Goal: Transaction & Acquisition: Purchase product/service

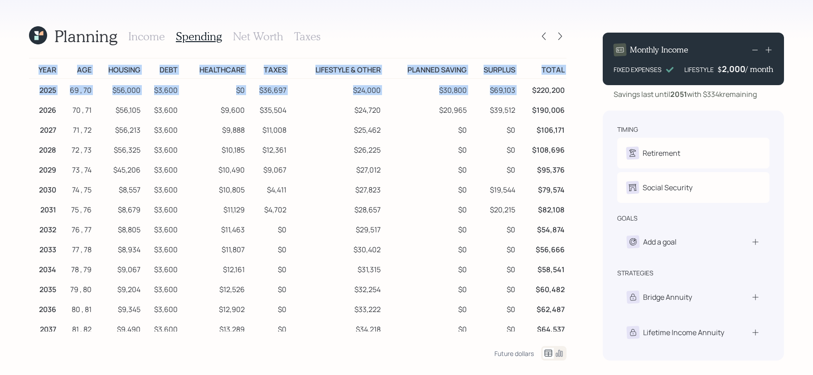
drag, startPoint x: 566, startPoint y: 89, endPoint x: 518, endPoint y: 90, distance: 48.0
click at [518, 90] on div "Planning Income Spending Net Worth Taxes Year Age Housing Debt Healthcare Taxes…" at bounding box center [406, 187] width 813 height 375
click at [518, 90] on td "$220,200" at bounding box center [541, 89] width 49 height 20
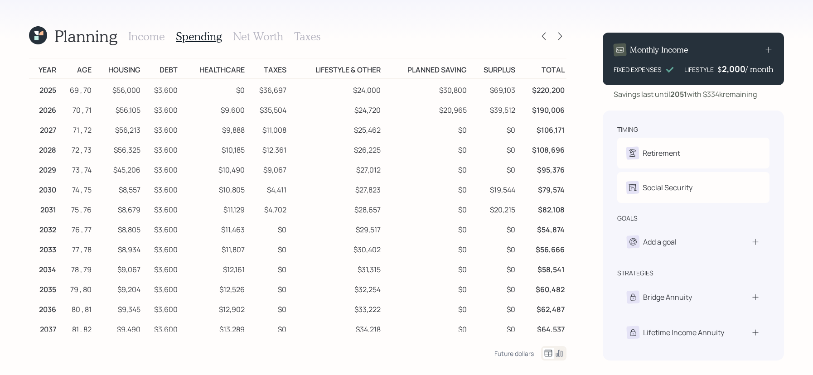
click at [153, 43] on div "Income Spending Net Worth Taxes" at bounding box center [224, 36] width 192 height 22
click at [153, 40] on h3 "Income" at bounding box center [146, 36] width 37 height 13
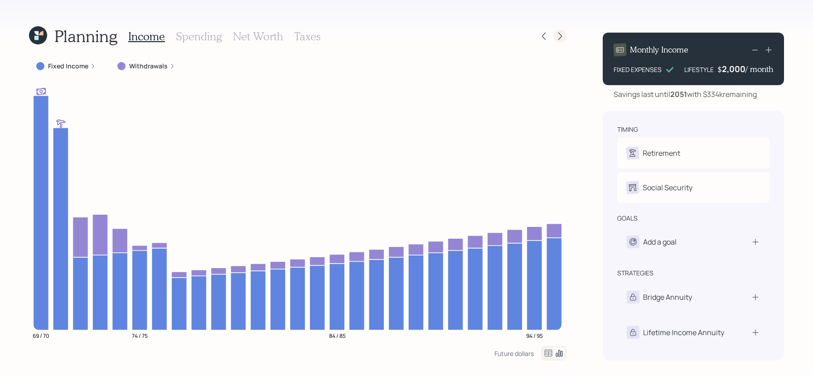
click at [563, 32] on icon at bounding box center [559, 36] width 9 height 9
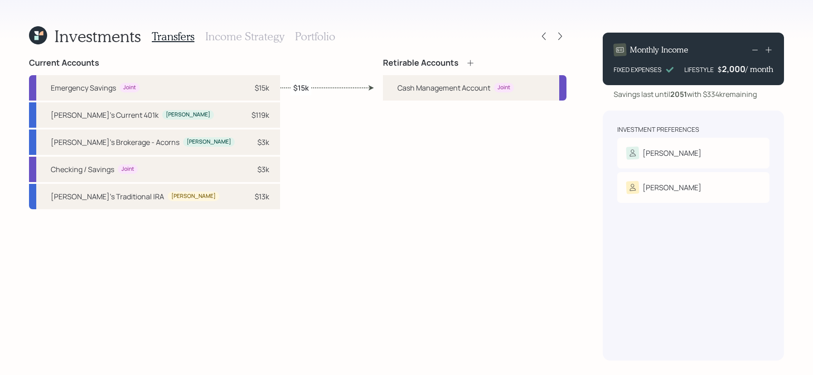
click at [537, 34] on div "Investments Transfers Income Strategy Portfolio" at bounding box center [297, 36] width 537 height 22
click at [548, 34] on icon at bounding box center [543, 36] width 9 height 9
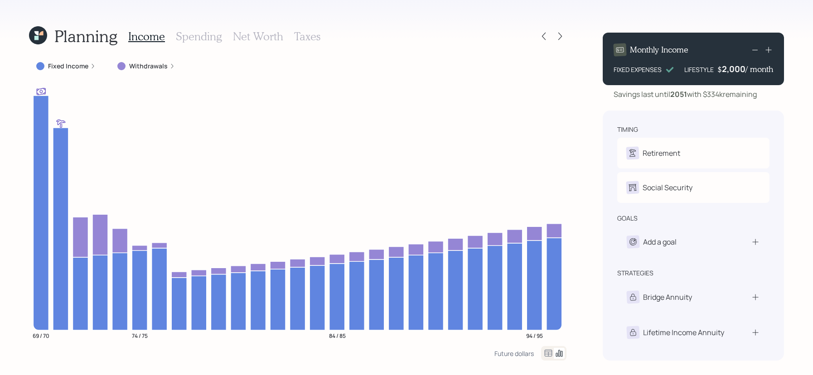
click at [198, 33] on h3 "Spending" at bounding box center [199, 36] width 46 height 13
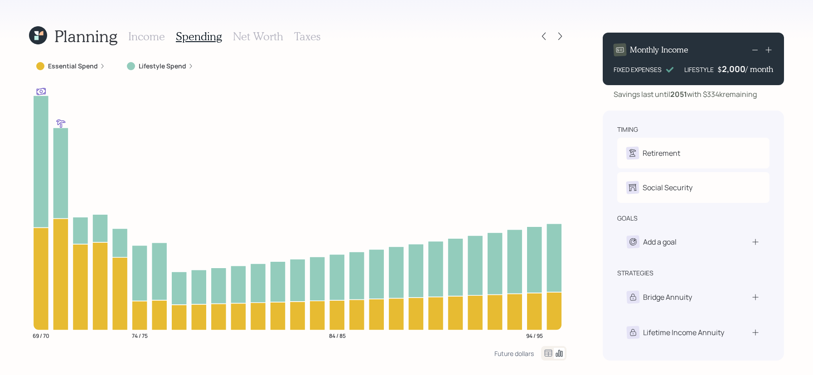
click at [544, 354] on icon at bounding box center [548, 353] width 11 height 11
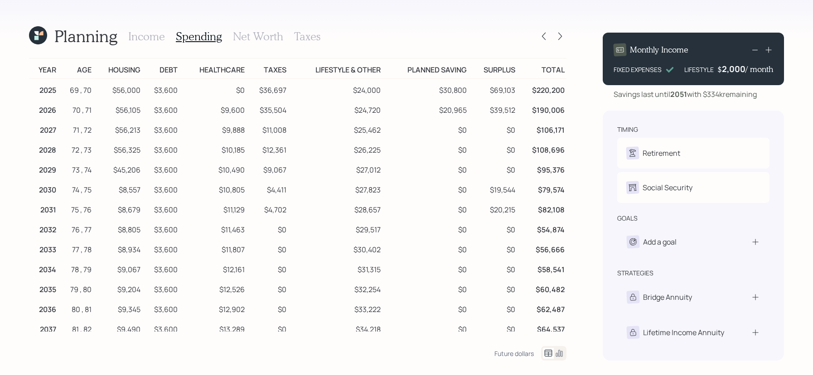
click at [122, 87] on td "$56,000" at bounding box center [117, 89] width 49 height 20
drag, startPoint x: 147, startPoint y: 88, endPoint x: 106, endPoint y: 88, distance: 41.2
click at [106, 88] on tr "2025 69 , 70 $56,000 $3,600 $0 $36,697 $24,000 $30,800 $69,103 $220,200" at bounding box center [297, 89] width 537 height 20
click at [546, 34] on icon at bounding box center [543, 36] width 9 height 9
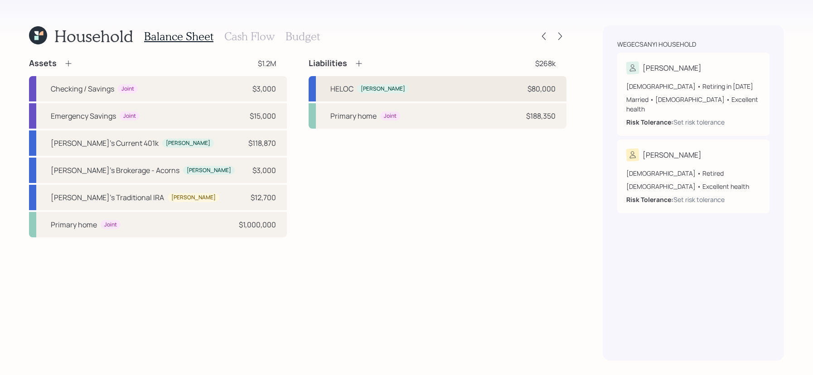
click at [410, 91] on div "HELOC [PERSON_NAME] $80,000" at bounding box center [437, 88] width 258 height 25
select select "other"
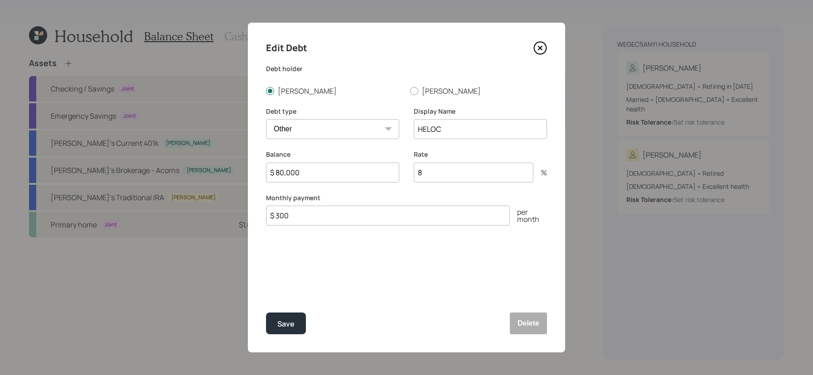
drag, startPoint x: 374, startPoint y: 224, endPoint x: 348, endPoint y: 209, distance: 29.6
click at [360, 220] on input "$ 300" at bounding box center [388, 216] width 244 height 20
drag, startPoint x: 348, startPoint y: 209, endPoint x: 123, endPoint y: 183, distance: 226.6
click at [123, 183] on div "Edit Debt Debt [PERSON_NAME] [PERSON_NAME] Debt type Car Credit Card Medical St…" at bounding box center [406, 187] width 813 height 375
drag, startPoint x: 373, startPoint y: 224, endPoint x: 188, endPoint y: 191, distance: 188.2
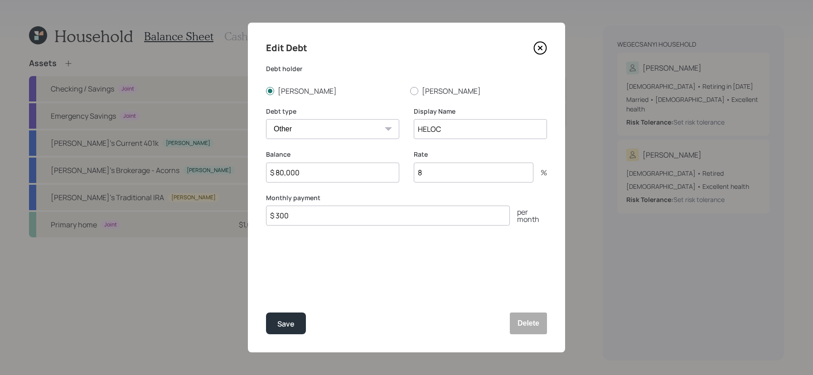
click at [188, 191] on div "Edit Debt Debt [PERSON_NAME] [PERSON_NAME] Debt type Car Credit Card Medical St…" at bounding box center [406, 187] width 813 height 375
type input "$ 1,400"
click at [266, 313] on button "Save" at bounding box center [286, 324] width 40 height 22
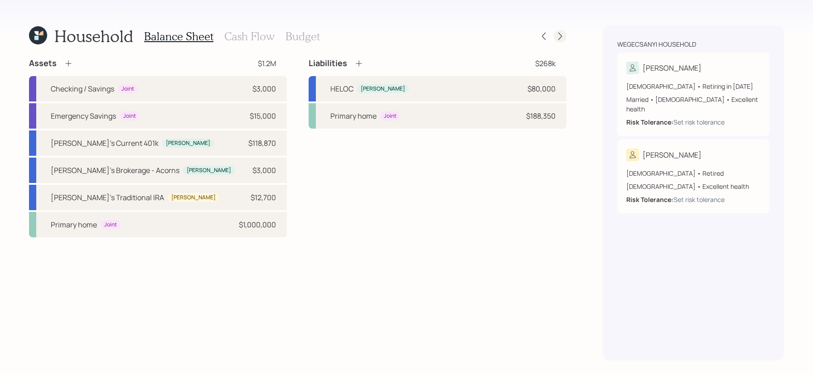
click at [556, 36] on icon at bounding box center [559, 36] width 9 height 9
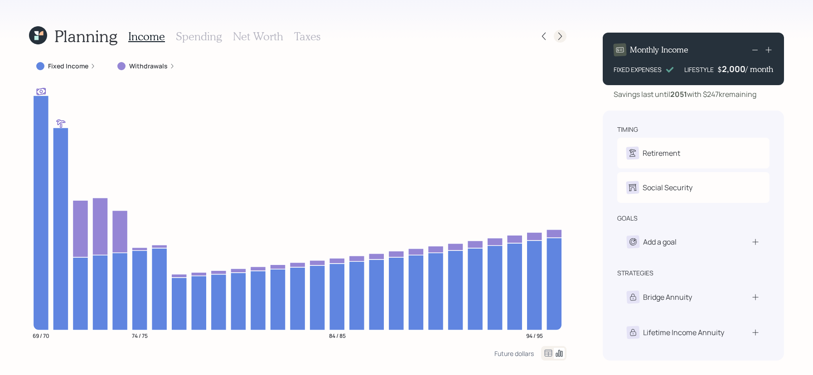
click at [558, 34] on icon at bounding box center [559, 36] width 9 height 9
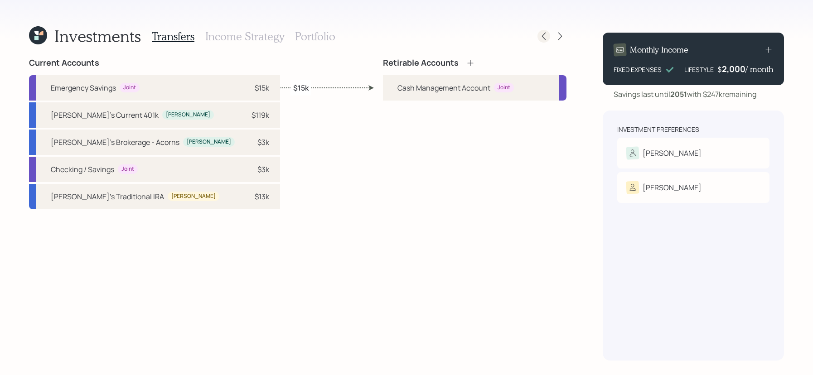
click at [549, 36] on div at bounding box center [543, 36] width 13 height 13
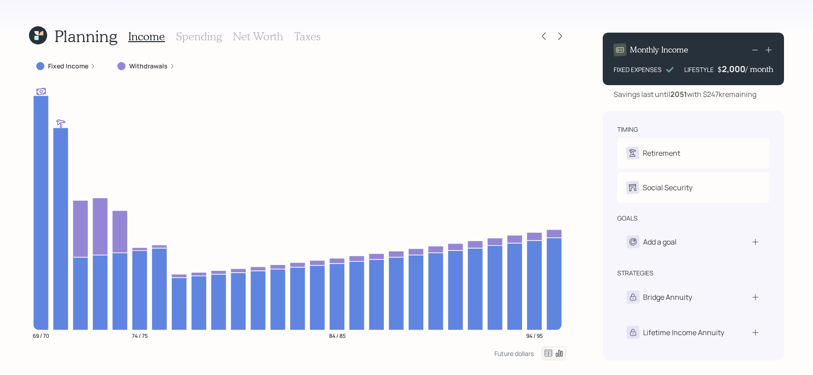
click at [773, 58] on div "Monthly Income FIXED EXPENSES LIFESTYLE $ 2,000 / month" at bounding box center [692, 59] width 181 height 53
click at [773, 54] on div "Monthly Income FIXED EXPENSES LIFESTYLE $ 2,000 / month" at bounding box center [692, 59] width 181 height 53
click at [771, 50] on icon at bounding box center [768, 49] width 9 height 9
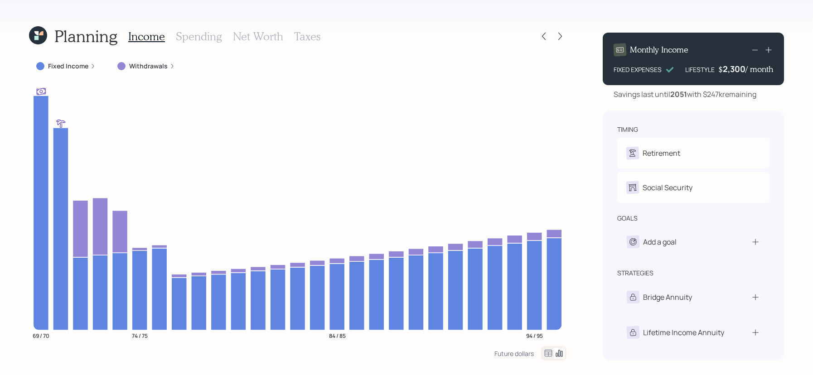
click at [771, 50] on icon at bounding box center [768, 49] width 9 height 9
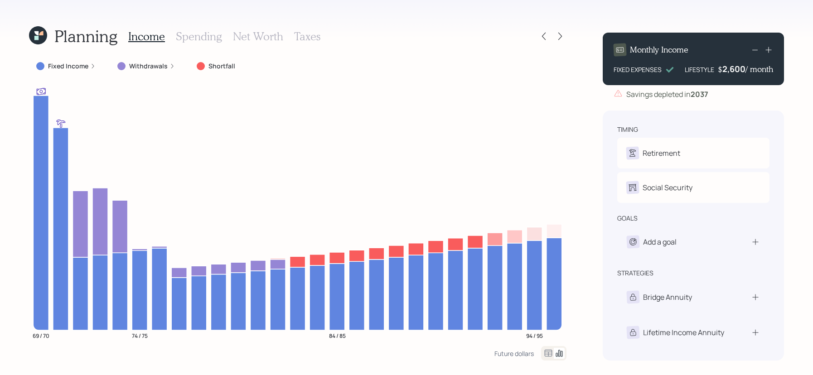
click at [756, 52] on icon at bounding box center [754, 49] width 11 height 11
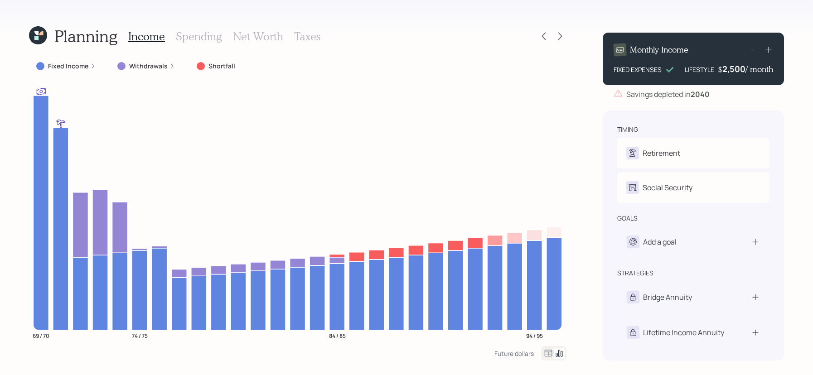
click at [756, 52] on icon at bounding box center [754, 49] width 11 height 11
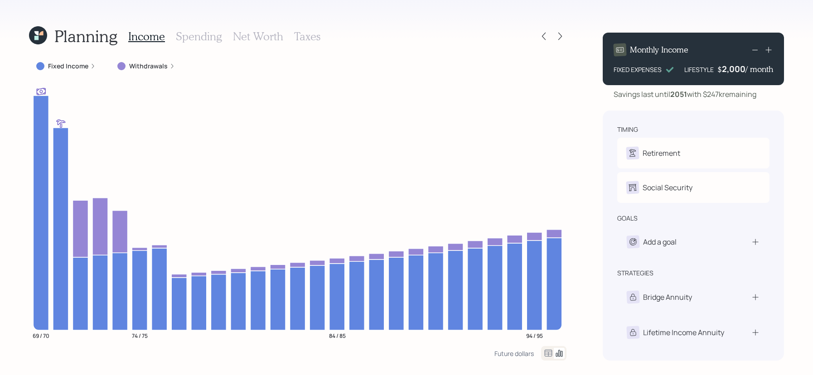
click at [208, 34] on h3 "Spending" at bounding box center [199, 36] width 46 height 13
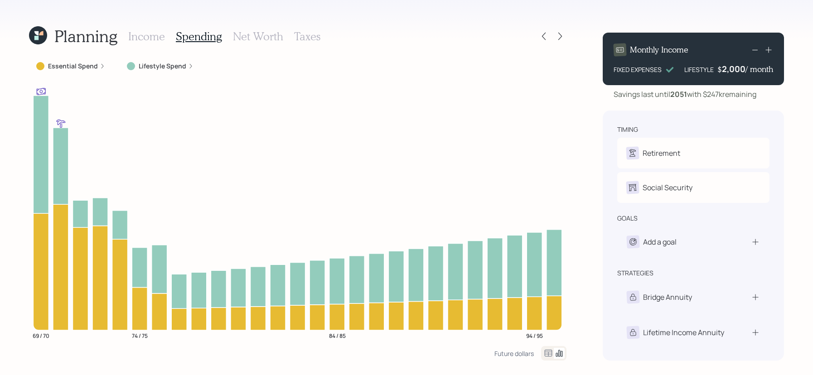
click at [547, 352] on icon at bounding box center [548, 353] width 11 height 11
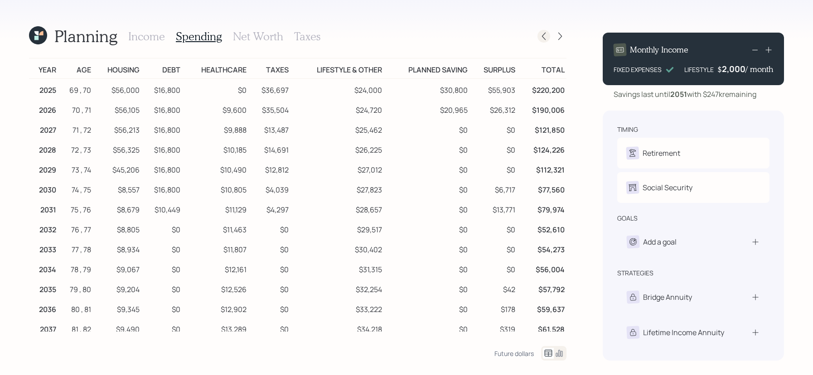
click at [546, 34] on icon at bounding box center [543, 36] width 9 height 9
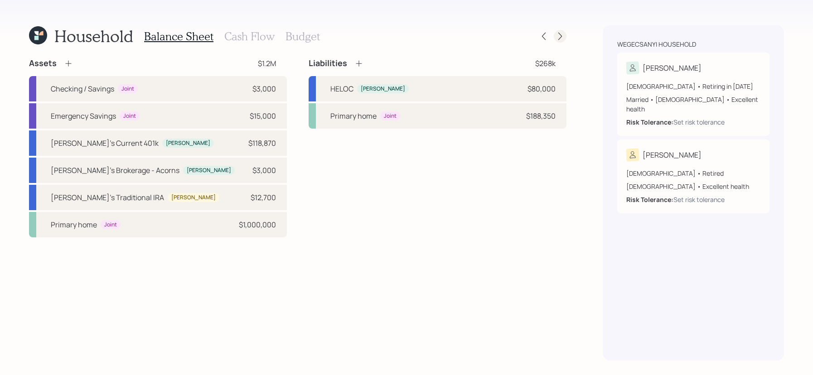
click at [560, 37] on icon at bounding box center [560, 37] width 4 height 8
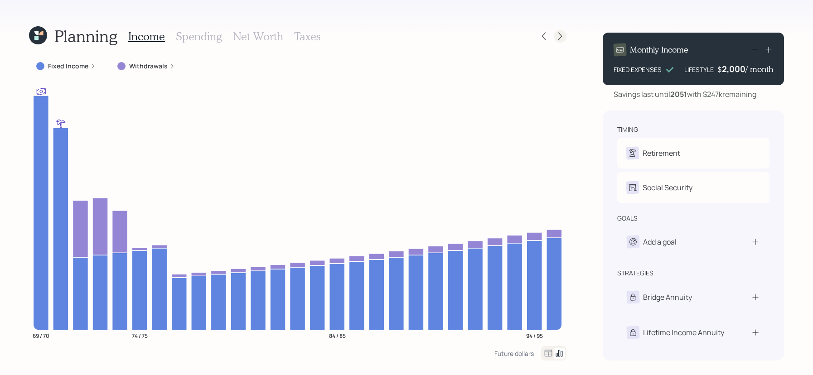
click at [559, 36] on icon at bounding box center [559, 36] width 9 height 9
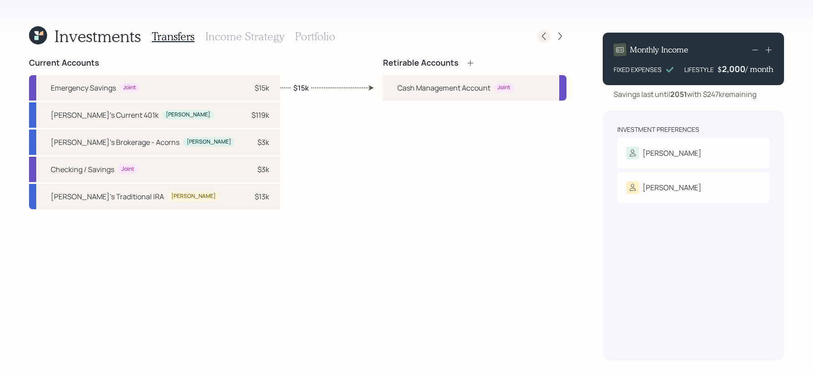
click at [543, 39] on icon at bounding box center [543, 36] width 9 height 9
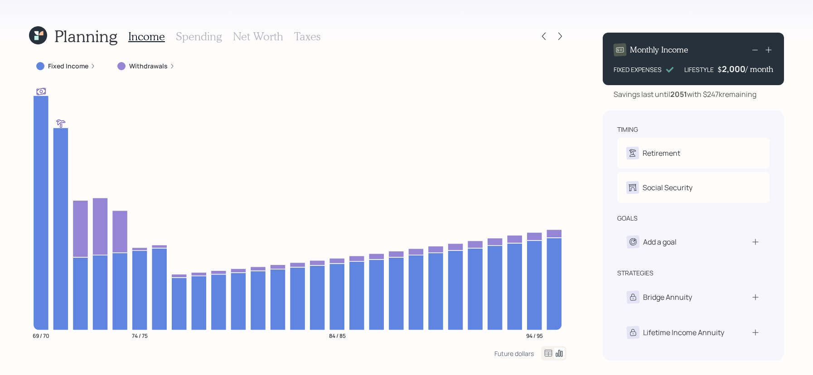
click at [201, 38] on h3 "Spending" at bounding box center [199, 36] width 46 height 13
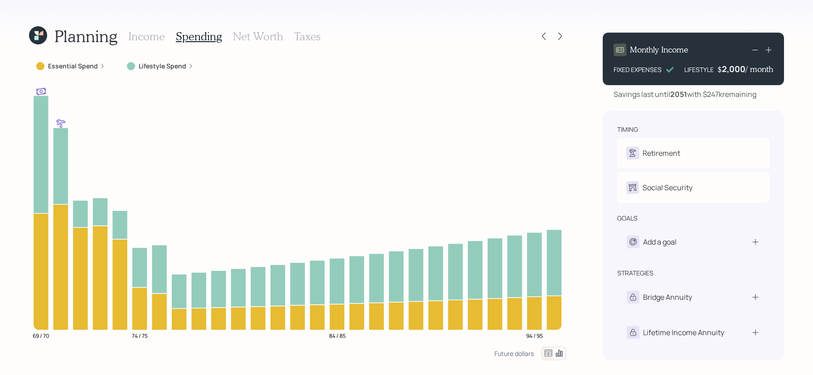
click at [548, 348] on icon at bounding box center [548, 353] width 11 height 11
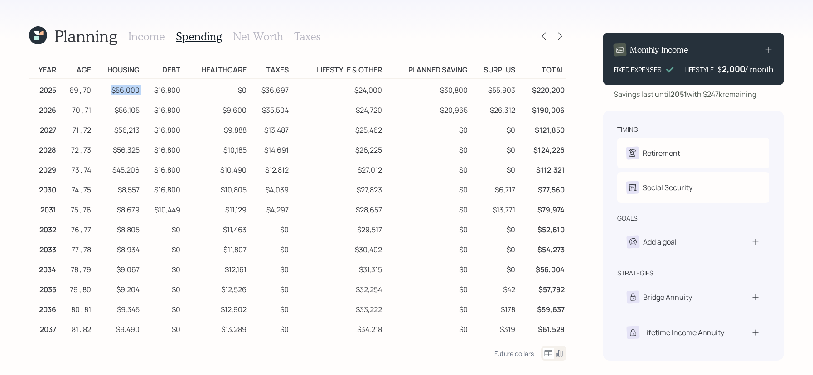
drag, startPoint x: 143, startPoint y: 92, endPoint x: 90, endPoint y: 92, distance: 53.0
click at [90, 92] on tr "2025 69 , 70 $56,000 $16,800 $0 $36,697 $24,000 $30,800 $55,903 $220,200" at bounding box center [297, 89] width 537 height 20
drag, startPoint x: 189, startPoint y: 90, endPoint x: 135, endPoint y: 90, distance: 54.4
click at [135, 90] on tr "2025 69 , 70 $56,000 $16,800 $0 $36,697 $24,000 $30,800 $55,903 $220,200" at bounding box center [297, 89] width 537 height 20
click at [173, 89] on td "$16,800" at bounding box center [161, 89] width 41 height 20
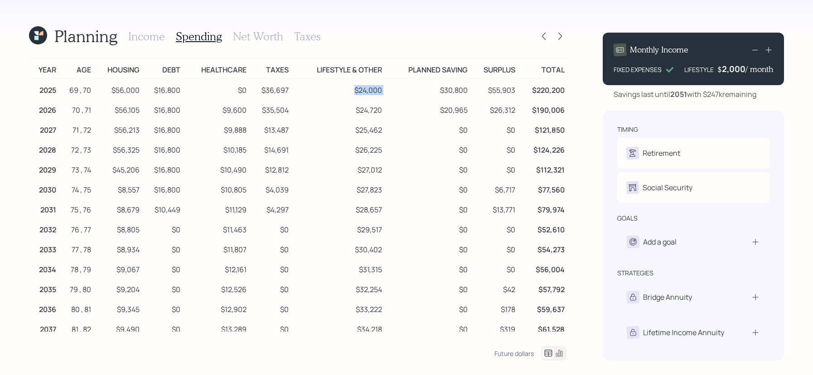
drag, startPoint x: 396, startPoint y: 91, endPoint x: 313, endPoint y: 91, distance: 83.3
click at [313, 91] on tr "2025 69 , 70 $56,000 $16,800 $0 $36,697 $24,000 $30,800 $55,903 $220,200" at bounding box center [297, 89] width 537 height 20
drag, startPoint x: 469, startPoint y: 90, endPoint x: 417, endPoint y: 91, distance: 52.1
click at [457, 91] on tr "2025 69 , 70 $56,000 $16,800 $0 $36,697 $24,000 $30,800 $55,903 $220,200" at bounding box center [297, 89] width 537 height 20
drag, startPoint x: 510, startPoint y: 94, endPoint x: 403, endPoint y: 105, distance: 107.9
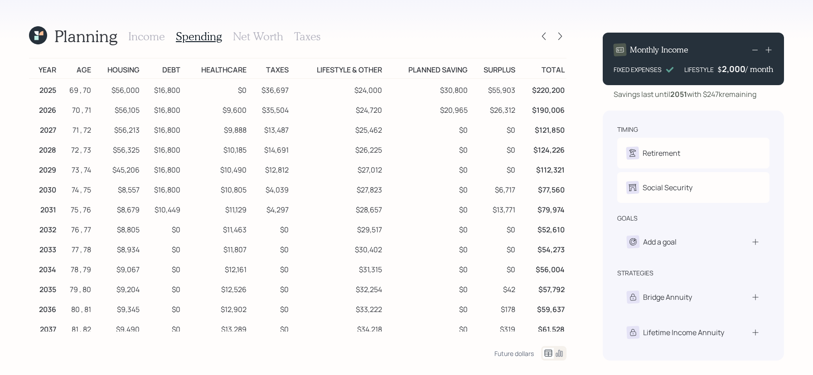
click at [403, 105] on tbody "2025 69 , 70 $56,000 $16,800 $0 $36,697 $24,000 $30,800 $55,903 $220,200 2026 7…" at bounding box center [297, 348] width 537 height 539
click at [267, 72] on td "Taxes" at bounding box center [269, 68] width 42 height 20
drag, startPoint x: 186, startPoint y: 90, endPoint x: 146, endPoint y: 94, distance: 39.6
click at [146, 94] on tr "2025 69 , 70 $56,000 $16,800 $0 $36,697 $24,000 $30,800 $55,903 $220,200" at bounding box center [297, 89] width 537 height 20
click at [166, 96] on td "$16,800" at bounding box center [161, 89] width 41 height 20
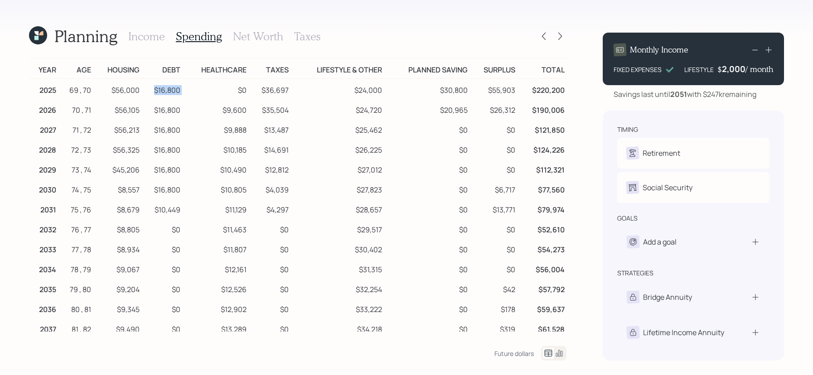
drag, startPoint x: 182, startPoint y: 89, endPoint x: 147, endPoint y: 94, distance: 35.2
click at [147, 94] on tr "2025 69 , 70 $56,000 $16,800 $0 $36,697 $24,000 $30,800 $55,903 $220,200" at bounding box center [297, 89] width 537 height 20
click at [253, 43] on div "Income Spending Net Worth Taxes" at bounding box center [224, 36] width 192 height 22
click at [253, 42] on h3 "Net Worth" at bounding box center [258, 36] width 50 height 13
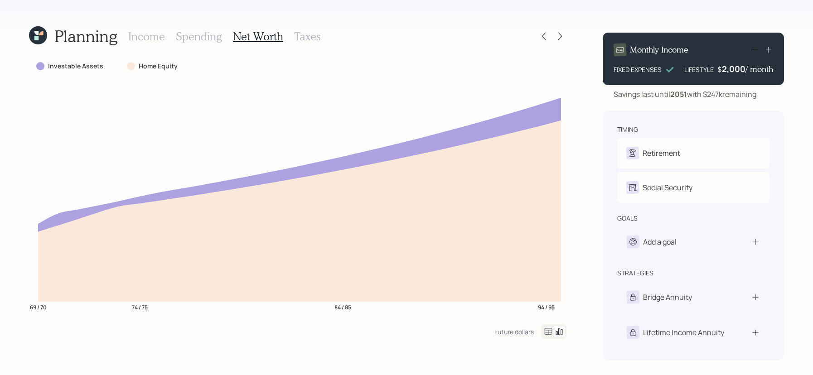
click at [549, 336] on icon at bounding box center [548, 331] width 11 height 11
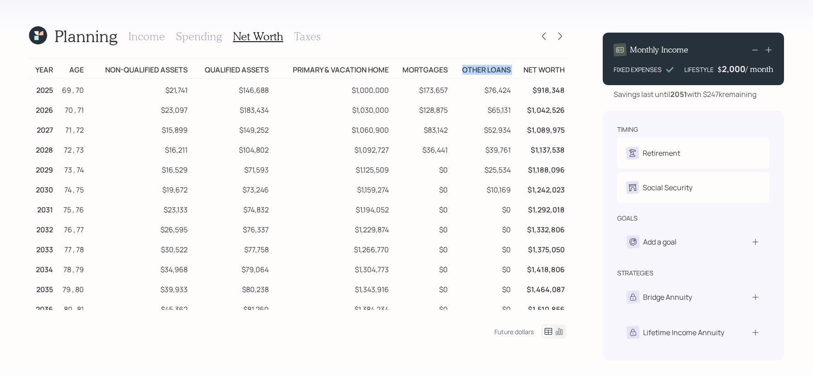
drag, startPoint x: 520, startPoint y: 72, endPoint x: 447, endPoint y: 72, distance: 73.4
click at [447, 72] on tr "Year Age Non-qualified assets Qualified assets Primary & vacation home Mortgage…" at bounding box center [297, 68] width 537 height 20
click at [509, 184] on td "$10,169" at bounding box center [480, 188] width 63 height 20
click at [510, 93] on tr "2025 69 , 70 $21,741 $146,688 $1,000,000 $173,657 $76,424 $918,348" at bounding box center [297, 89] width 537 height 20
click at [148, 33] on h3 "Income" at bounding box center [146, 36] width 37 height 13
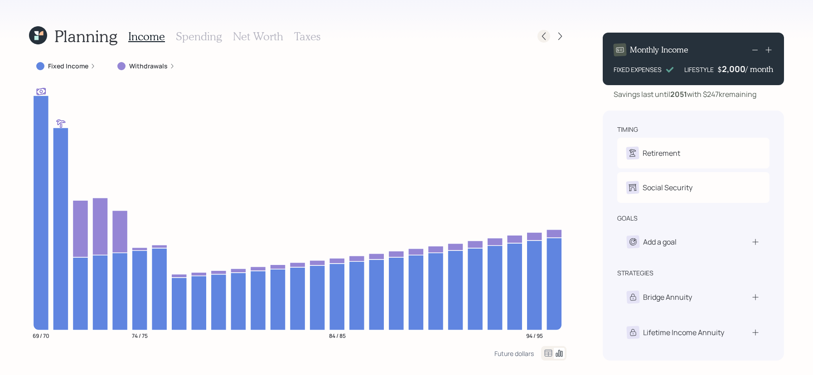
click at [544, 39] on icon at bounding box center [543, 36] width 9 height 9
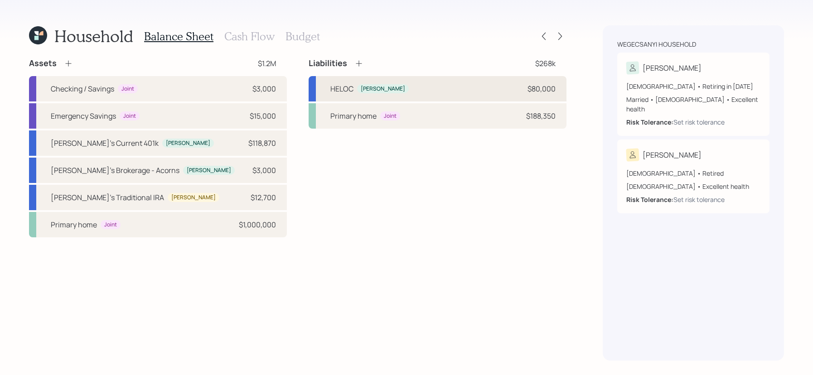
click at [418, 87] on div "HELOC [PERSON_NAME] $80,000" at bounding box center [437, 88] width 258 height 25
select select "other"
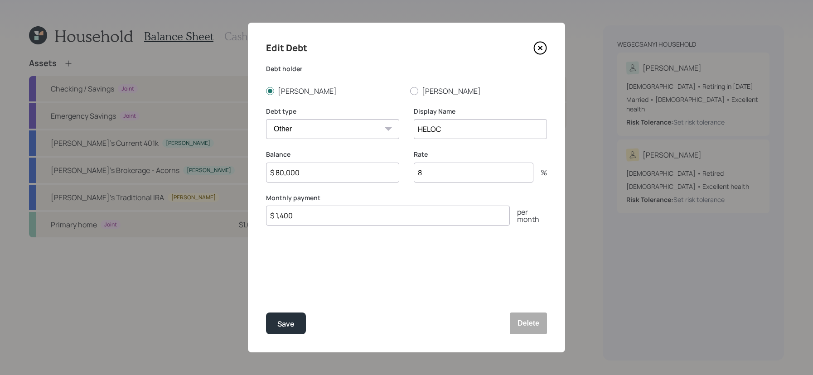
drag, startPoint x: 338, startPoint y: 220, endPoint x: 189, endPoint y: 212, distance: 149.3
click at [189, 212] on div "Edit Debt Debt [PERSON_NAME] [PERSON_NAME] Debt type Car Credit Card Medical St…" at bounding box center [406, 187] width 813 height 375
type input "$ 1,900"
click button "Save" at bounding box center [286, 324] width 40 height 22
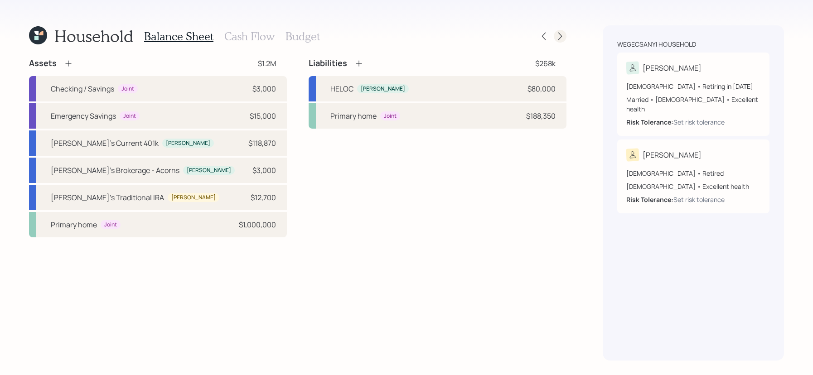
click at [556, 37] on icon at bounding box center [559, 36] width 9 height 9
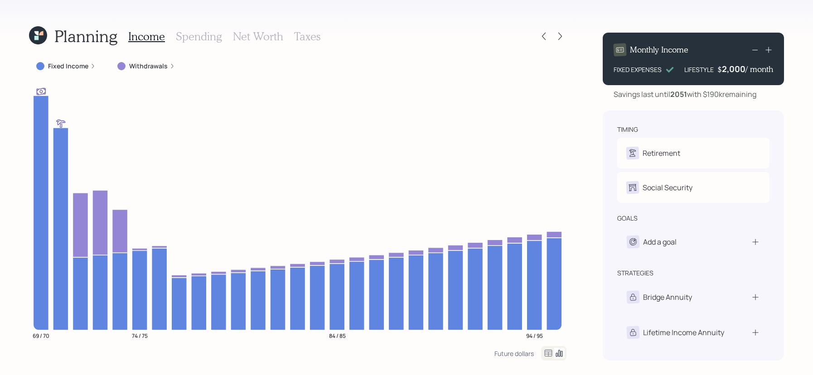
click at [251, 35] on h3 "Net Worth" at bounding box center [258, 36] width 50 height 13
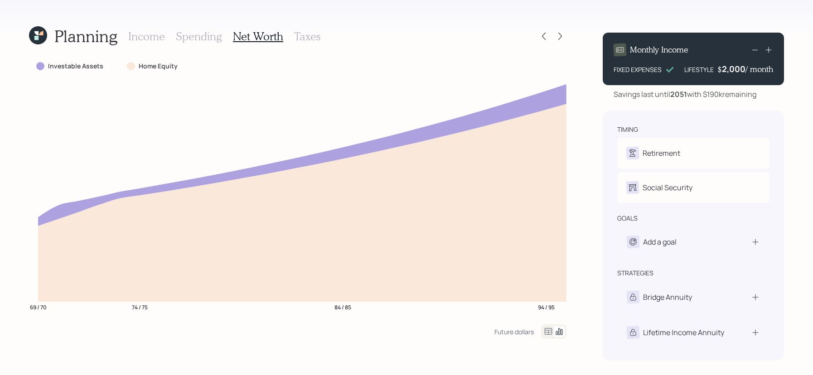
click at [550, 329] on icon at bounding box center [548, 331] width 11 height 11
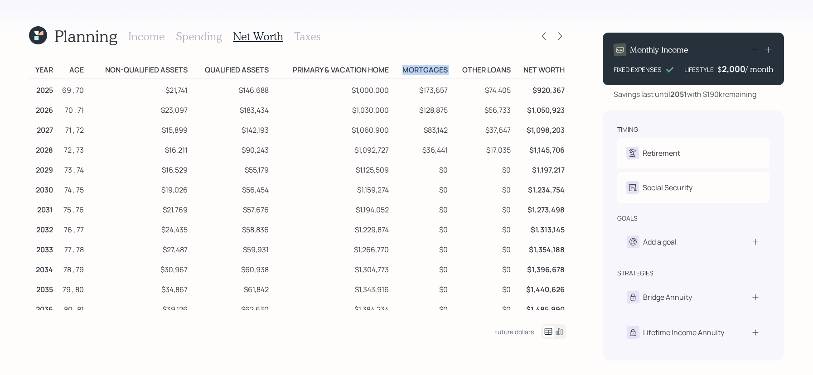
drag, startPoint x: 450, startPoint y: 68, endPoint x: 391, endPoint y: 69, distance: 58.9
click at [391, 69] on tr "Year Age Non-qualified assets Qualified assets Primary & vacation home Mortgage…" at bounding box center [297, 68] width 537 height 20
click at [453, 85] on td "$74,405" at bounding box center [480, 89] width 63 height 20
drag, startPoint x: 448, startPoint y: 150, endPoint x: 410, endPoint y: 152, distance: 37.2
click at [410, 152] on td "$36,441" at bounding box center [419, 149] width 59 height 20
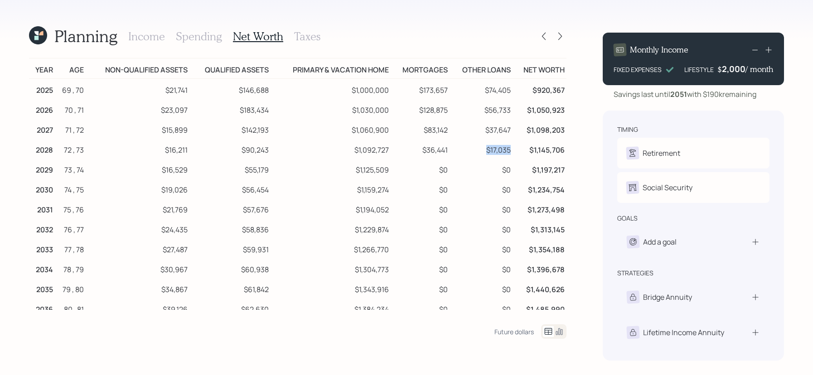
drag, startPoint x: 511, startPoint y: 158, endPoint x: 474, endPoint y: 154, distance: 37.8
click at [474, 154] on td "$17,035" at bounding box center [480, 149] width 63 height 20
click at [165, 39] on div "Income Spending Net Worth Taxes" at bounding box center [224, 36] width 192 height 22
click at [161, 39] on h3 "Income" at bounding box center [146, 36] width 37 height 13
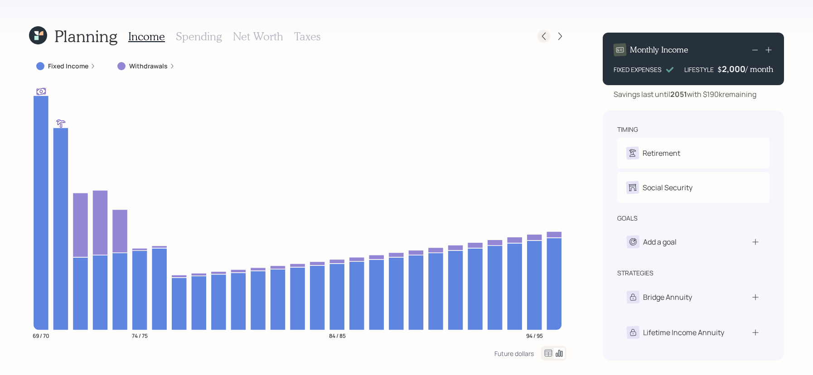
click at [548, 33] on icon at bounding box center [543, 36] width 9 height 9
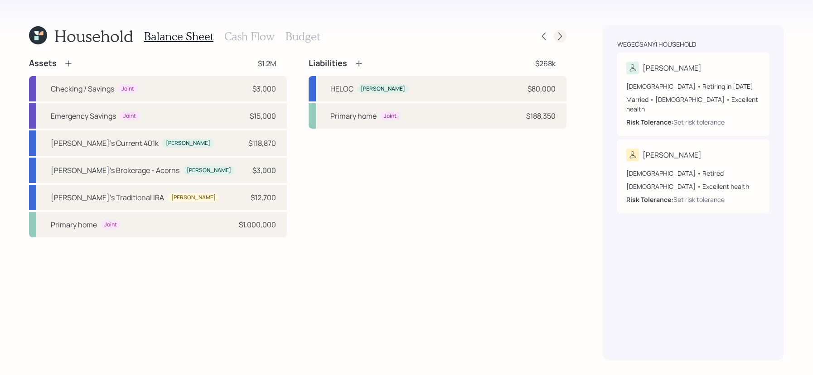
click at [560, 32] on icon at bounding box center [559, 36] width 9 height 9
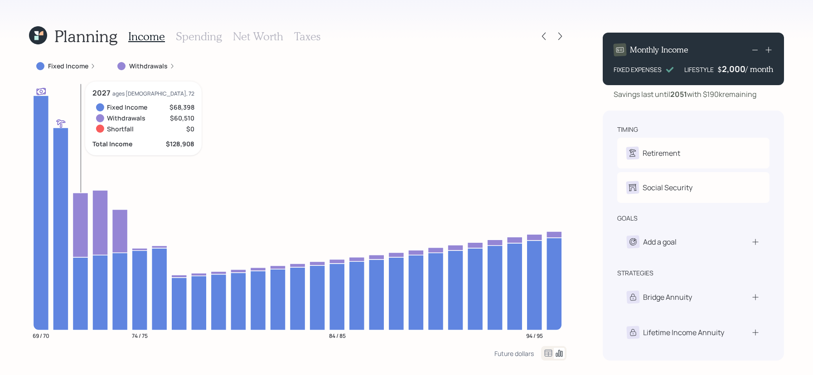
click at [82, 225] on icon at bounding box center [79, 225] width 15 height 64
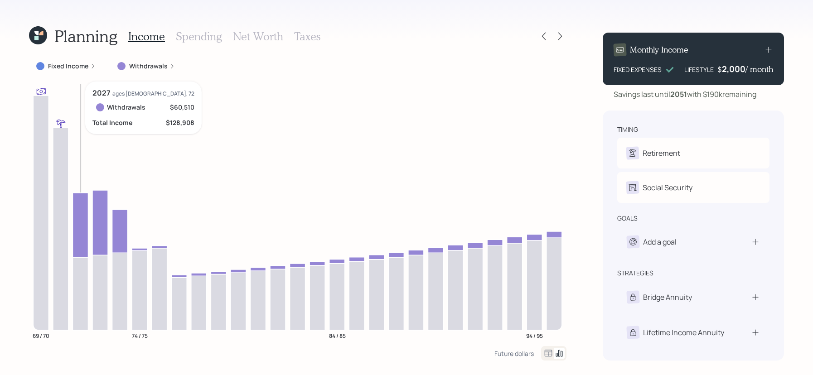
click at [82, 225] on icon at bounding box center [79, 225] width 15 height 64
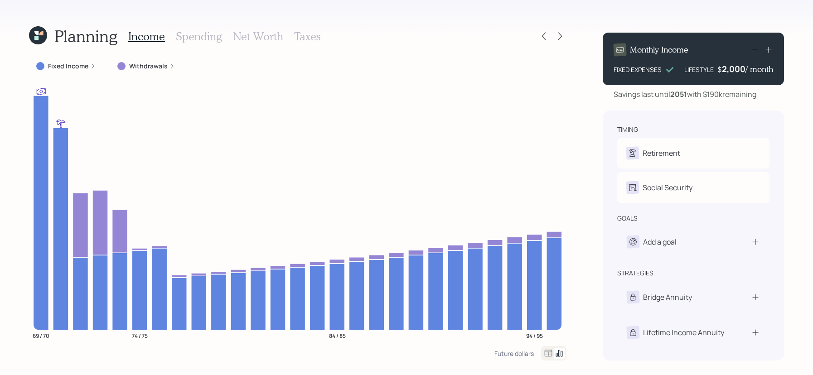
click at [91, 61] on div "Fixed Income" at bounding box center [66, 66] width 74 height 16
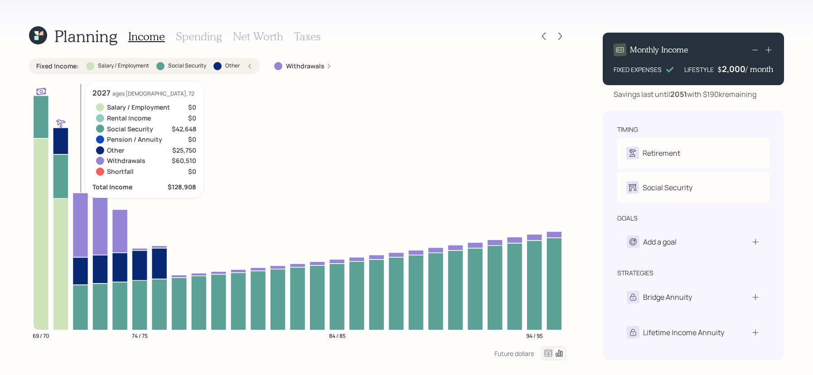
click at [80, 274] on icon at bounding box center [79, 271] width 15 height 28
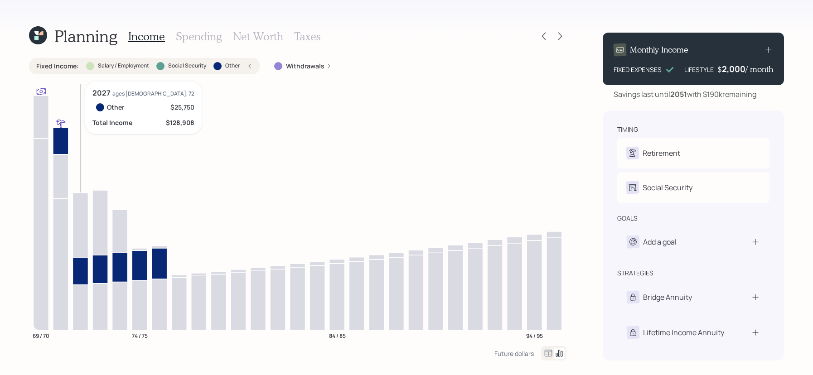
click at [80, 274] on icon at bounding box center [79, 271] width 15 height 28
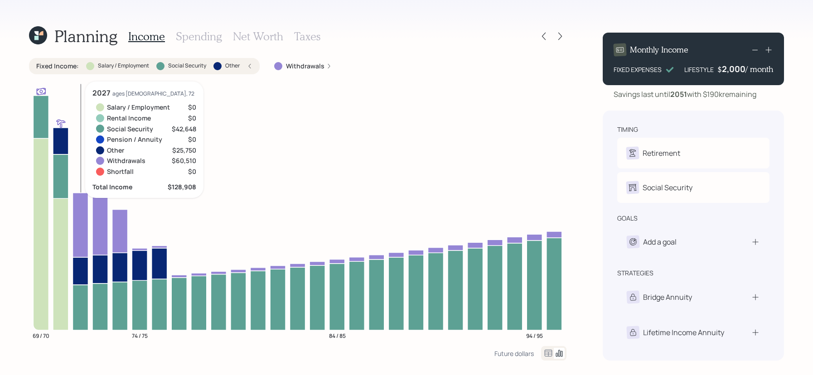
click at [80, 243] on icon at bounding box center [79, 225] width 15 height 64
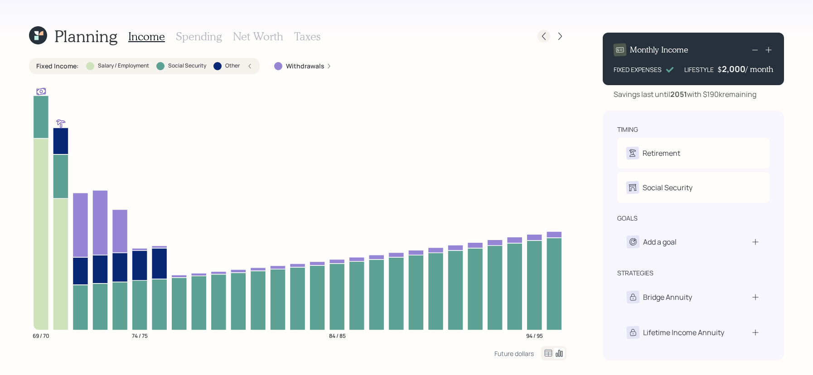
click at [541, 31] on div at bounding box center [543, 36] width 13 height 13
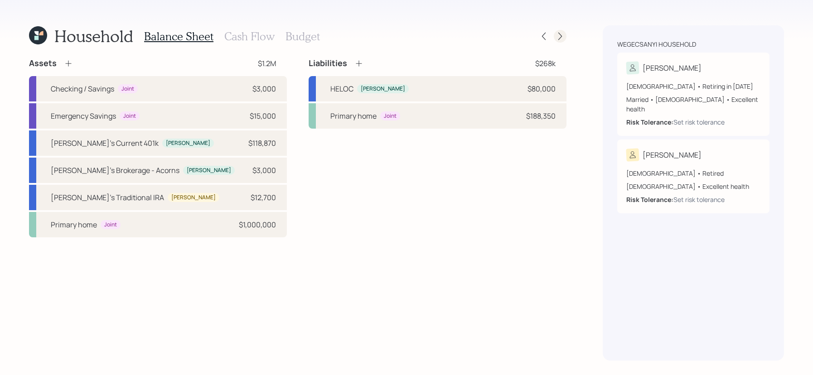
click at [557, 38] on icon at bounding box center [559, 36] width 9 height 9
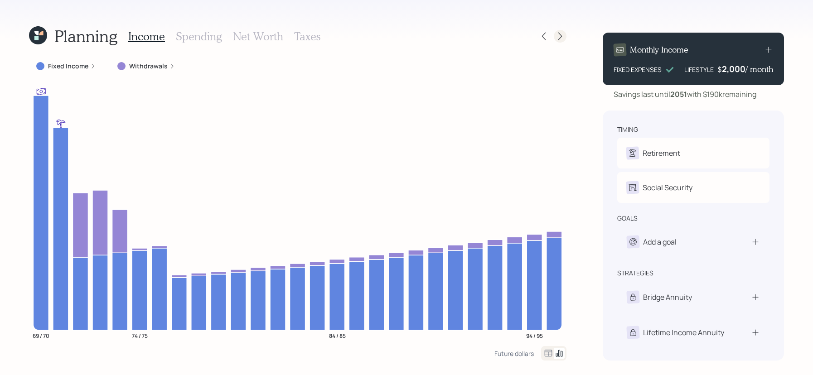
click at [562, 34] on icon at bounding box center [559, 36] width 9 height 9
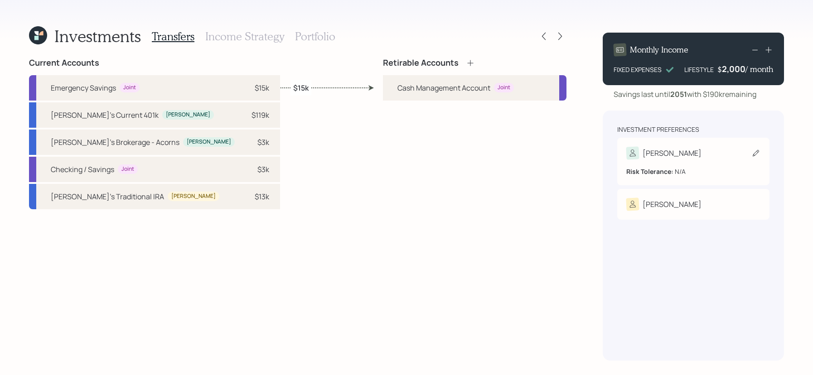
click at [657, 159] on div "[PERSON_NAME]" at bounding box center [663, 153] width 75 height 13
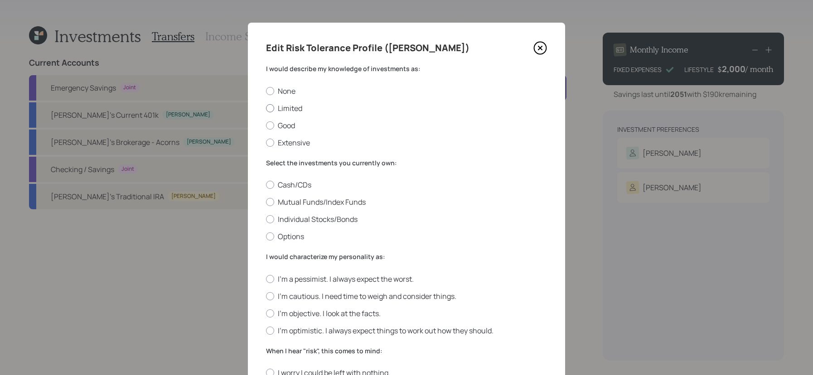
click at [294, 110] on label "Limited" at bounding box center [406, 108] width 281 height 10
click at [266, 108] on input "Limited" at bounding box center [265, 108] width 0 height 0
radio input "true"
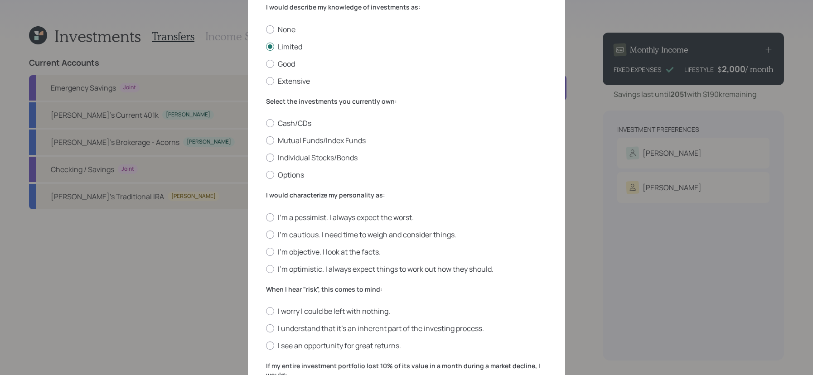
scroll to position [63, 0]
click at [269, 141] on div at bounding box center [270, 139] width 8 height 8
click at [266, 139] on input "Mutual Funds/Index Funds" at bounding box center [265, 139] width 0 height 0
radio input "true"
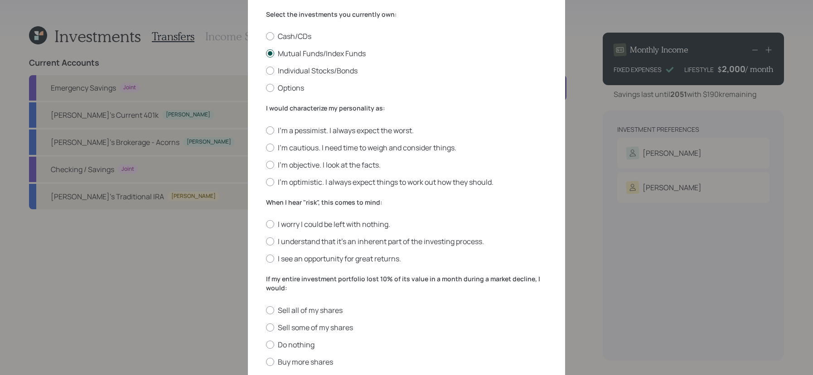
scroll to position [150, 0]
click at [304, 164] on label "I'm objective. I look at the facts." at bounding box center [406, 164] width 281 height 10
click at [266, 164] on input "I'm objective. I look at the facts." at bounding box center [265, 163] width 0 height 0
radio input "true"
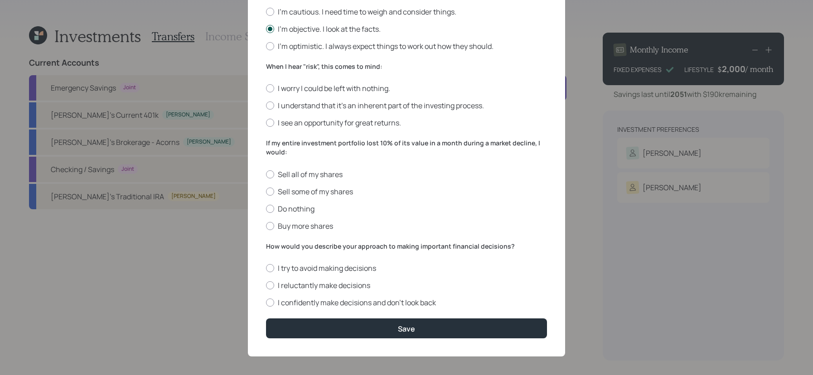
scroll to position [287, 0]
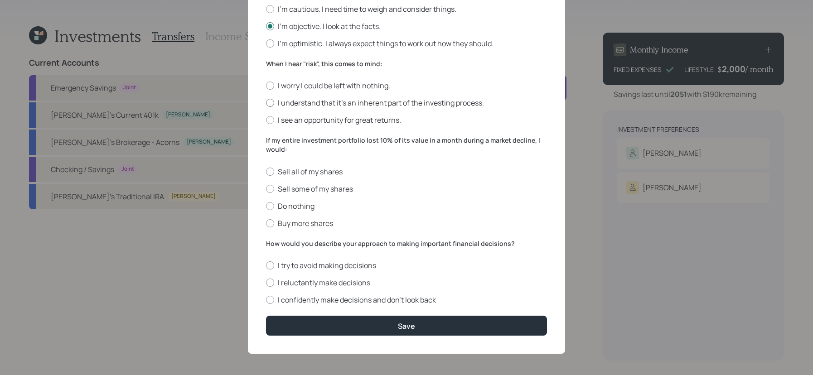
click at [289, 103] on label "I understand that it’s an inherent part of the investing process." at bounding box center [406, 103] width 281 height 10
click at [266, 103] on input "I understand that it’s an inherent part of the investing process." at bounding box center [265, 103] width 0 height 0
radio input "true"
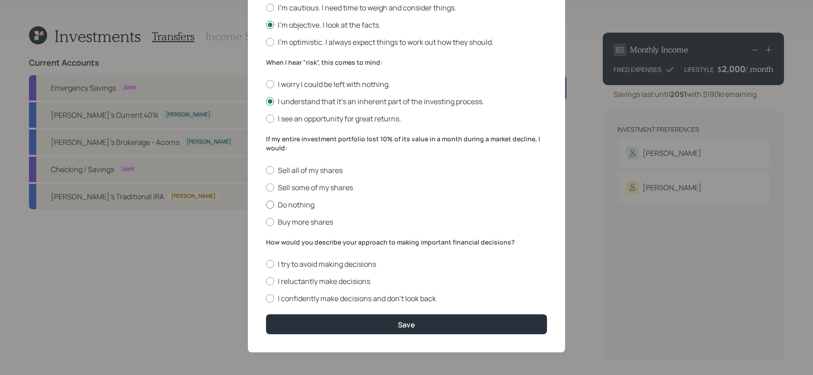
click at [308, 206] on label "Do nothing" at bounding box center [406, 205] width 281 height 10
click at [266, 205] on input "Do nothing" at bounding box center [265, 204] width 0 height 0
radio input "true"
click at [301, 302] on label "I confidently make decisions and don’t look back" at bounding box center [406, 299] width 281 height 10
click at [266, 299] on input "I confidently make decisions and don’t look back" at bounding box center [265, 298] width 0 height 0
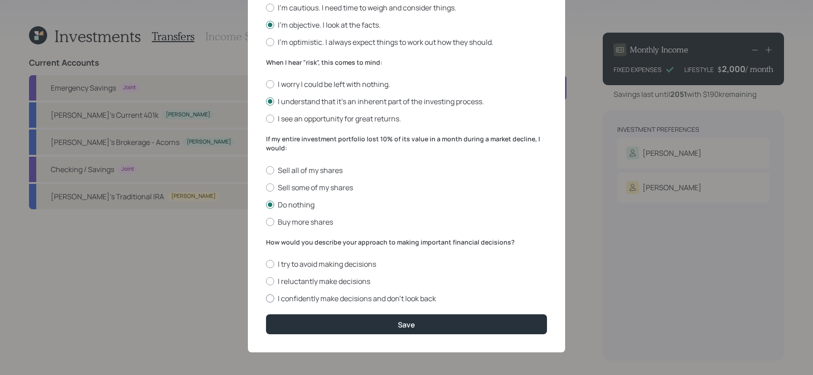
radio input "true"
click at [346, 308] on form "I would describe my knowledge of investments as: None Limited Good Extensive Se…" at bounding box center [406, 55] width 281 height 558
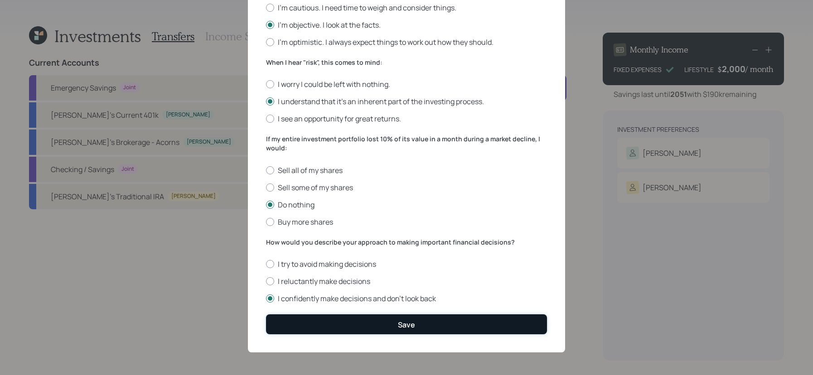
click at [351, 328] on button "Save" at bounding box center [406, 323] width 281 height 19
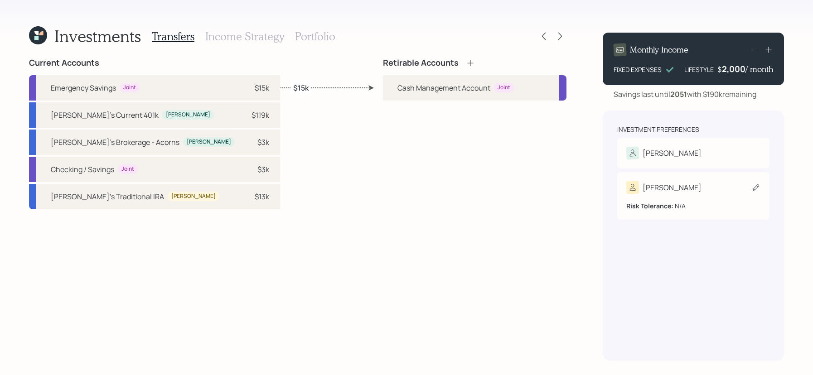
click at [695, 194] on div "[PERSON_NAME]" at bounding box center [693, 187] width 134 height 13
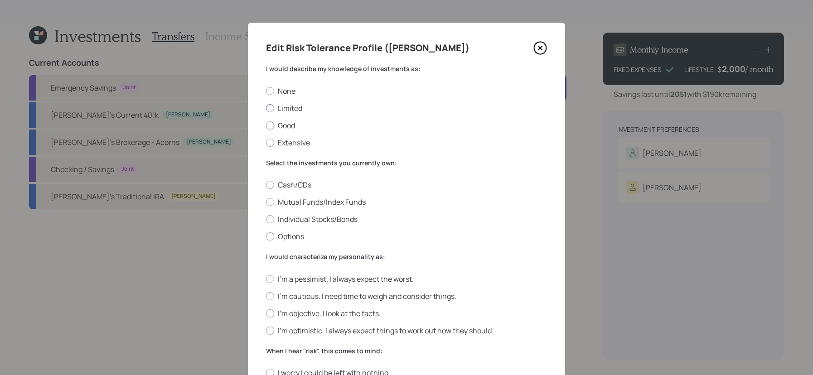
click at [284, 111] on label "Limited" at bounding box center [406, 108] width 281 height 10
click at [266, 108] on input "Limited" at bounding box center [265, 108] width 0 height 0
radio input "true"
click at [314, 202] on label "Mutual Funds/Index Funds" at bounding box center [406, 202] width 281 height 10
click at [266, 202] on input "Mutual Funds/Index Funds" at bounding box center [265, 202] width 0 height 0
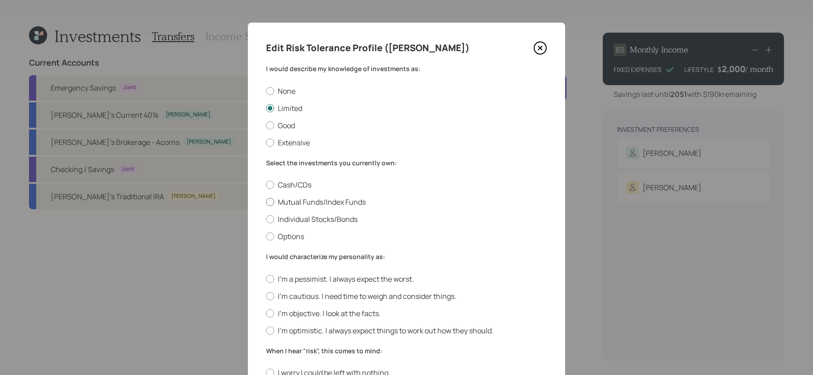
radio input "true"
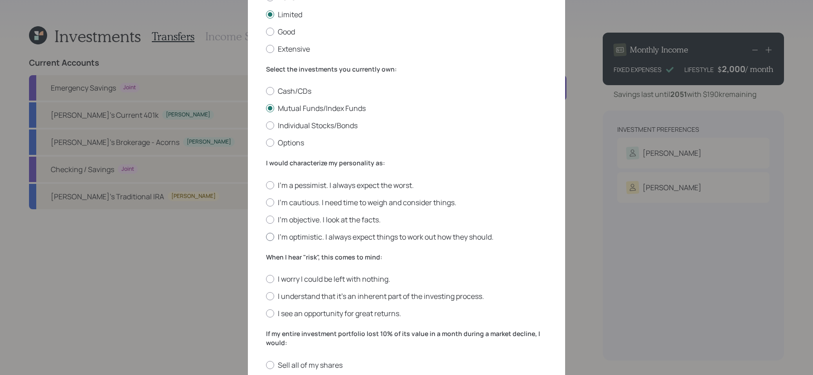
click at [313, 238] on label "I'm optimistic. I always expect things to work out how they should." at bounding box center [406, 237] width 281 height 10
click at [266, 237] on input "I'm optimistic. I always expect things to work out how they should." at bounding box center [265, 236] width 0 height 0
radio input "true"
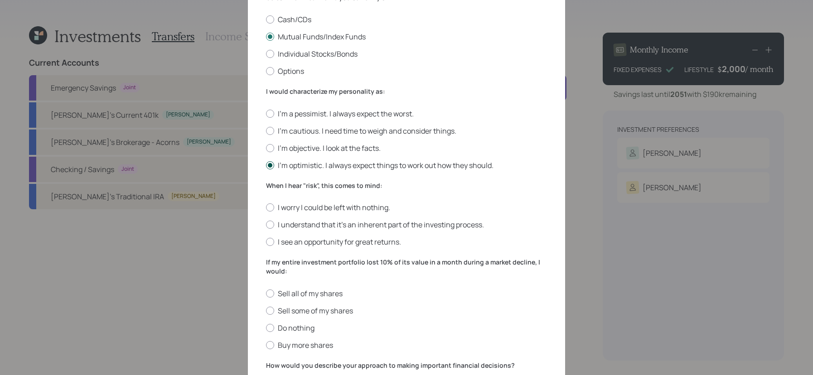
scroll to position [170, 0]
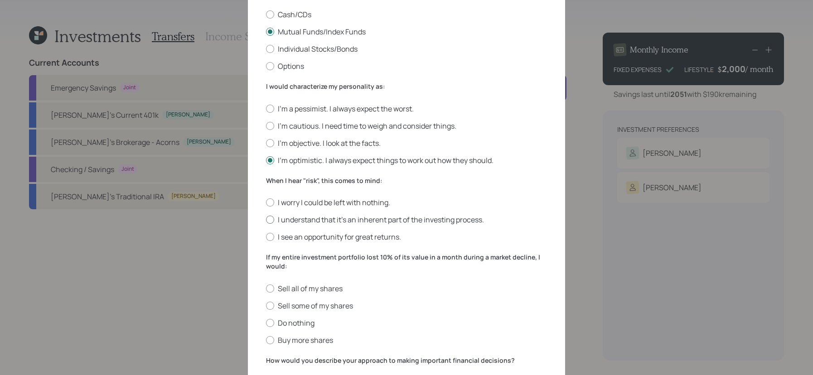
click at [313, 223] on label "I understand that it’s an inherent part of the investing process." at bounding box center [406, 220] width 281 height 10
click at [266, 220] on input "I understand that it’s an inherent part of the investing process." at bounding box center [265, 220] width 0 height 0
radio input "true"
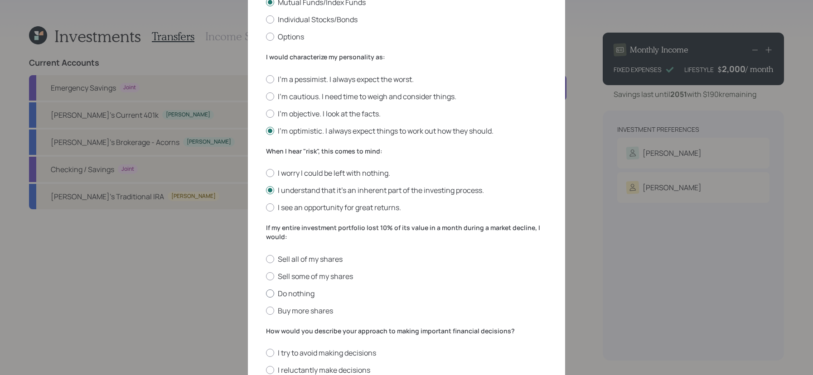
click at [301, 294] on label "Do nothing" at bounding box center [406, 294] width 281 height 10
click at [266, 294] on input "Do nothing" at bounding box center [265, 293] width 0 height 0
radio input "true"
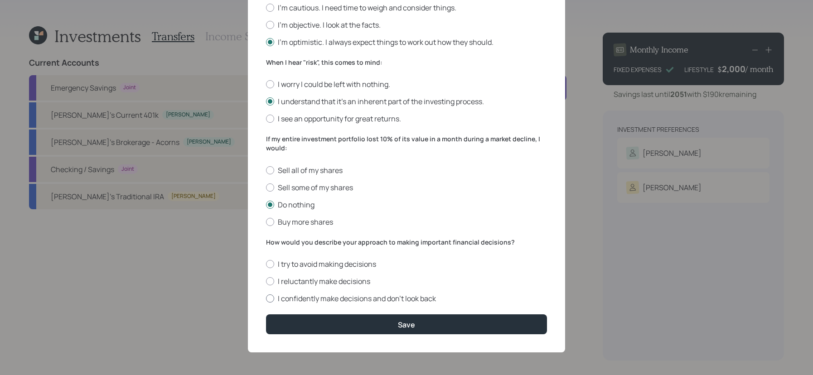
click at [308, 294] on label "I confidently make decisions and don’t look back" at bounding box center [406, 299] width 281 height 10
click at [266, 298] on input "I confidently make decisions and don’t look back" at bounding box center [265, 298] width 0 height 0
radio input "true"
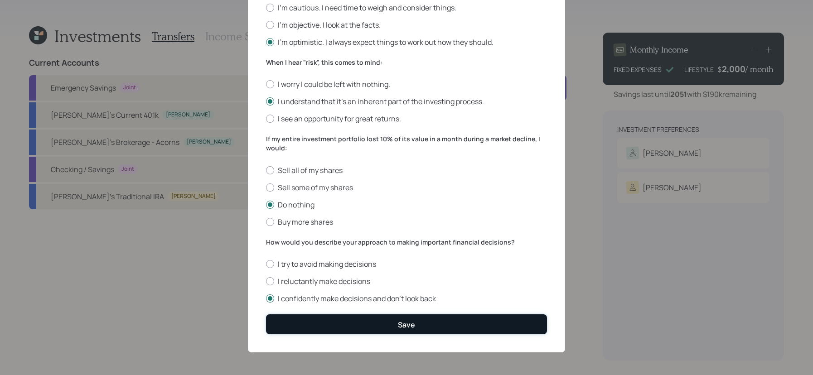
click at [308, 317] on button "Save" at bounding box center [406, 323] width 281 height 19
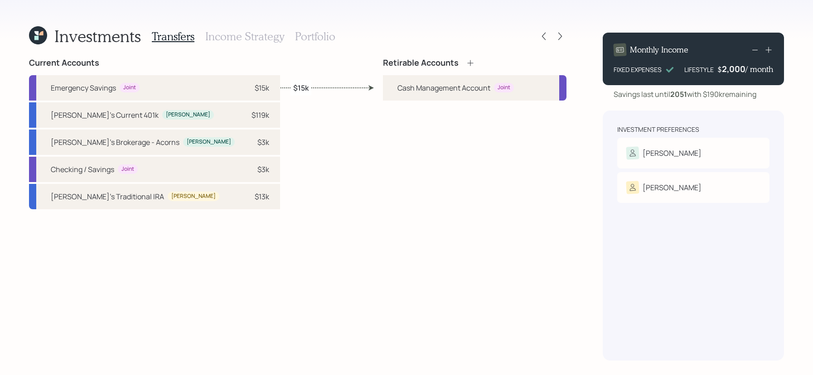
click at [468, 61] on icon at bounding box center [470, 62] width 9 height 9
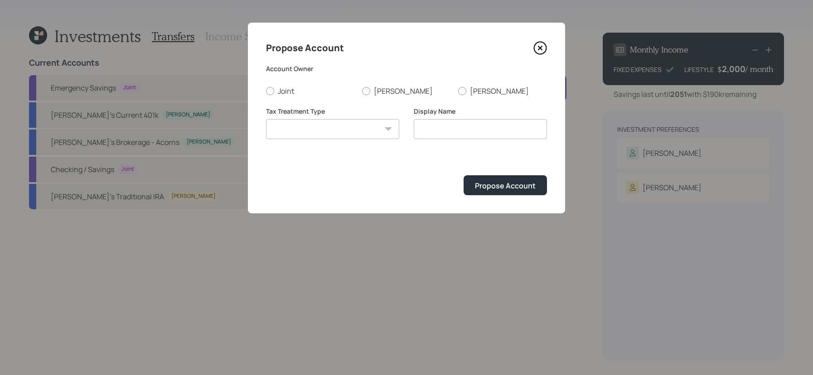
click at [365, 83] on div "Account Owner Joint [PERSON_NAME]" at bounding box center [406, 80] width 281 height 32
click at [365, 86] on label "[PERSON_NAME]" at bounding box center [406, 91] width 89 height 10
click at [362, 91] on input "[PERSON_NAME]" at bounding box center [361, 91] width 0 height 0
radio input "true"
click at [371, 123] on select "[PERSON_NAME] Taxable Traditional" at bounding box center [332, 129] width 133 height 20
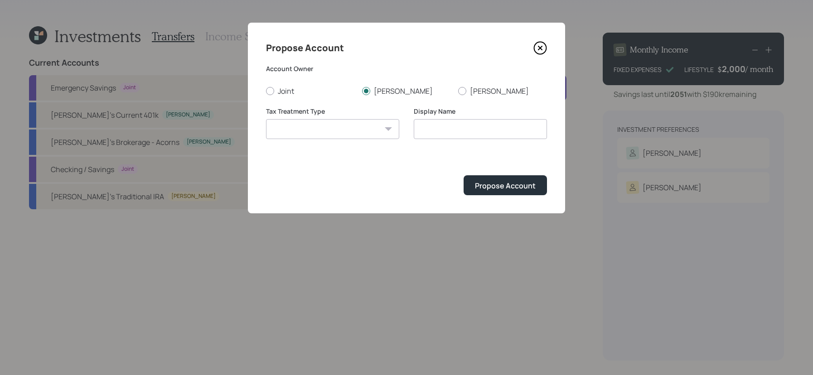
select select "traditional"
click at [266, 119] on select "[PERSON_NAME] Taxable Traditional" at bounding box center [332, 129] width 133 height 20
click at [434, 132] on input "Traditional" at bounding box center [480, 129] width 133 height 20
type input "[PERSON_NAME]"
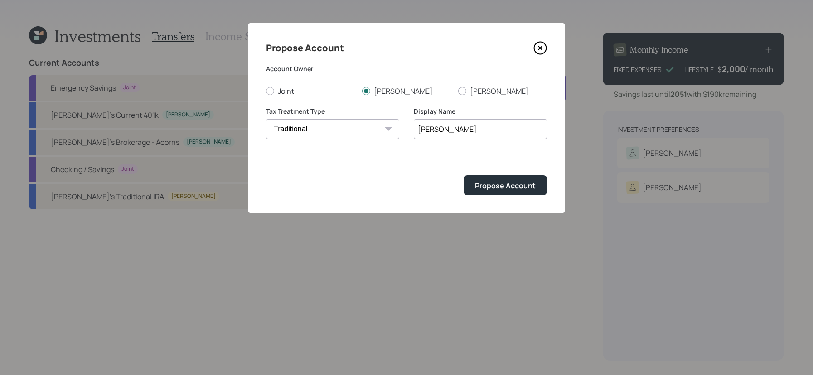
click at [463, 175] on button "Propose Account" at bounding box center [504, 184] width 83 height 19
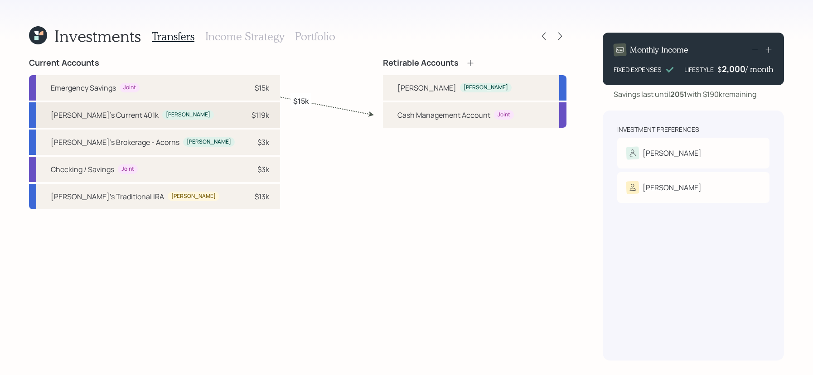
click at [162, 112] on div "[PERSON_NAME]" at bounding box center [188, 115] width 52 height 10
click at [422, 87] on div "[PERSON_NAME]" at bounding box center [426, 87] width 59 height 11
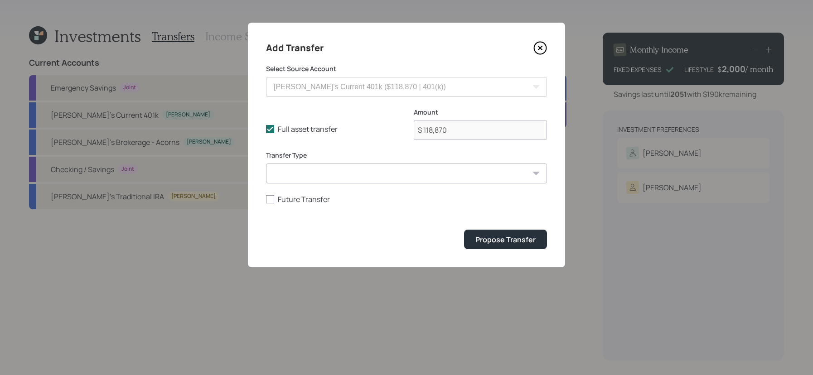
click at [479, 226] on form "Select Source Account [PERSON_NAME]'s Current 401k ($118,870 | 401(k)) [PERSON_…" at bounding box center [406, 156] width 281 height 185
click at [480, 235] on div "Propose Transfer" at bounding box center [505, 240] width 60 height 10
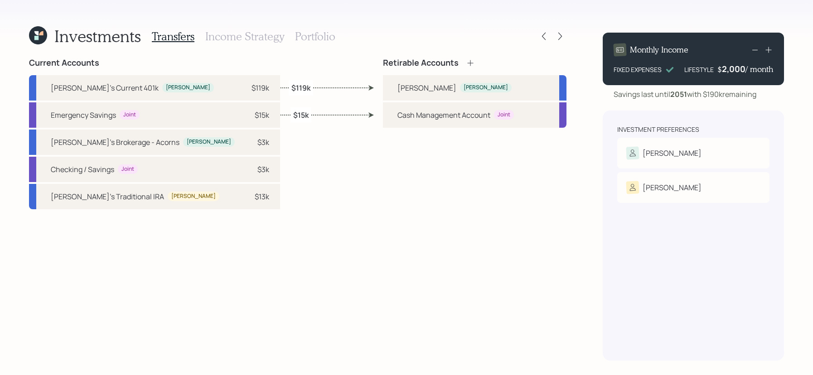
click at [467, 61] on icon at bounding box center [470, 62] width 9 height 9
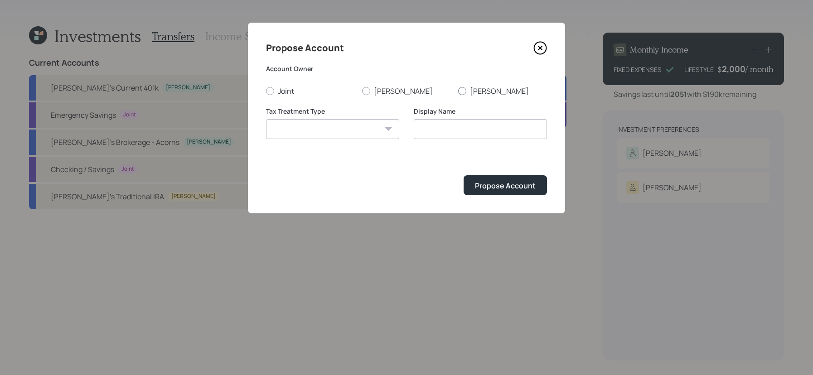
click at [467, 87] on label "[PERSON_NAME]" at bounding box center [502, 91] width 89 height 10
click at [458, 91] on input "[PERSON_NAME]" at bounding box center [457, 91] width 0 height 0
radio input "true"
click at [467, 88] on label "[PERSON_NAME]" at bounding box center [502, 91] width 89 height 10
click at [458, 91] on input "[PERSON_NAME]" at bounding box center [457, 91] width 0 height 0
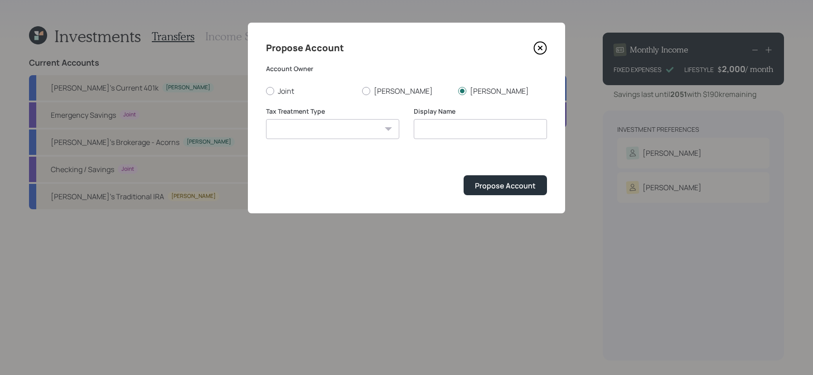
click at [338, 135] on select "[PERSON_NAME] Taxable Traditional" at bounding box center [332, 129] width 133 height 20
select select "traditional"
click at [266, 119] on select "[PERSON_NAME] Taxable Traditional" at bounding box center [332, 129] width 133 height 20
click at [486, 133] on input "Traditional" at bounding box center [480, 129] width 133 height 20
click at [420, 130] on input "Traditional" at bounding box center [480, 129] width 133 height 20
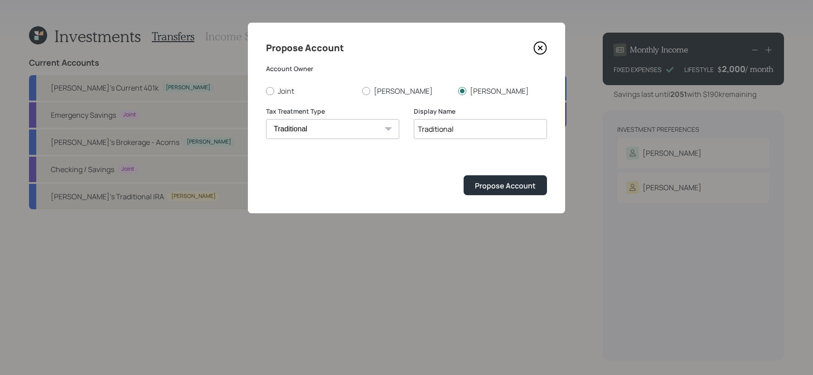
click at [419, 130] on input "Traditional" at bounding box center [480, 129] width 133 height 20
type input "[PERSON_NAME]'s IRA"
click at [463, 175] on button "Propose Account" at bounding box center [504, 184] width 83 height 19
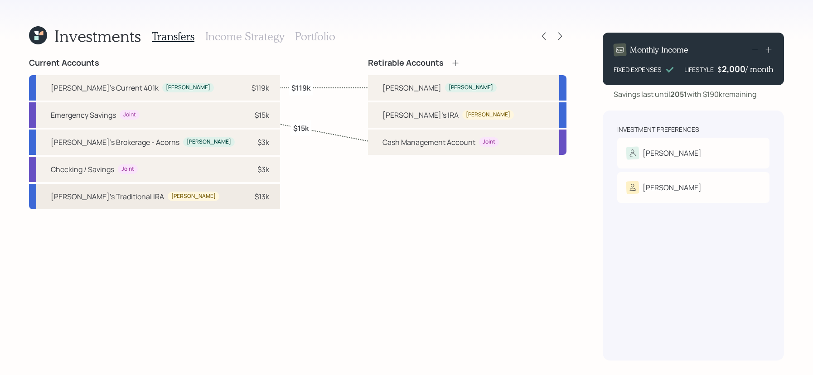
click at [130, 194] on div "[PERSON_NAME]'s Traditional IRA" at bounding box center [107, 196] width 113 height 11
click at [462, 115] on div "[PERSON_NAME]" at bounding box center [488, 115] width 52 height 10
select select "8148bf35-a676-42c2-bf70-4f8c70deb277"
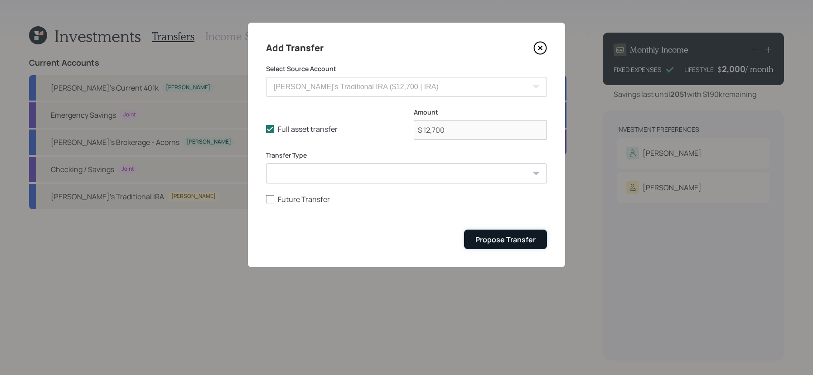
click at [513, 237] on div "Propose Transfer" at bounding box center [505, 240] width 60 height 10
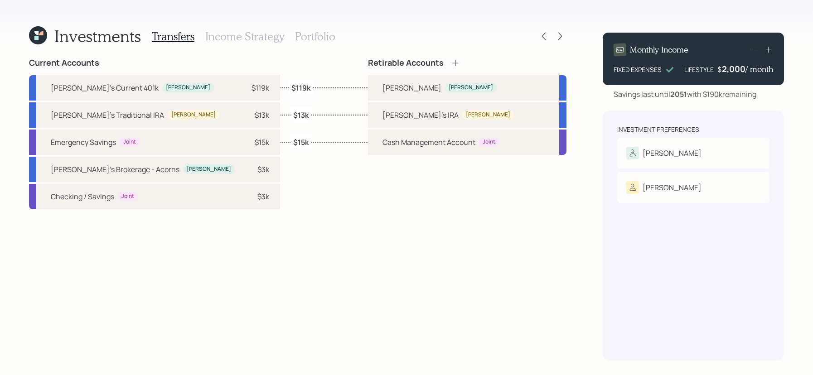
click at [231, 41] on h3 "Income Strategy" at bounding box center [244, 36] width 79 height 13
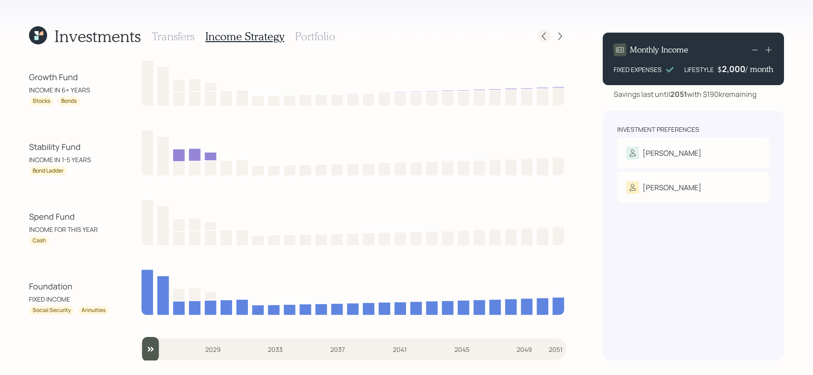
click at [543, 37] on icon at bounding box center [543, 36] width 9 height 9
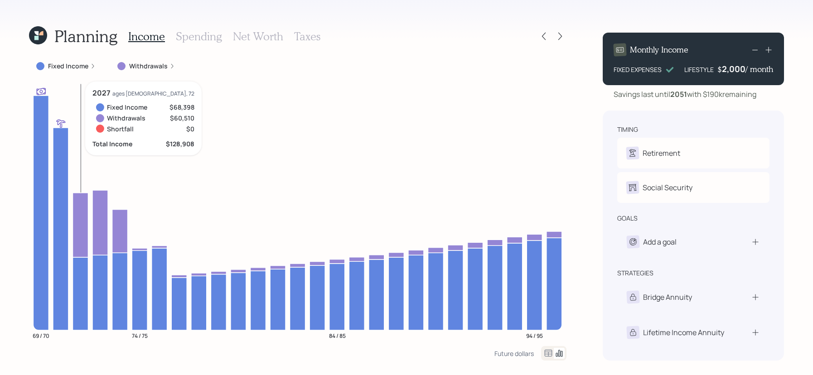
click at [84, 243] on icon at bounding box center [79, 225] width 15 height 64
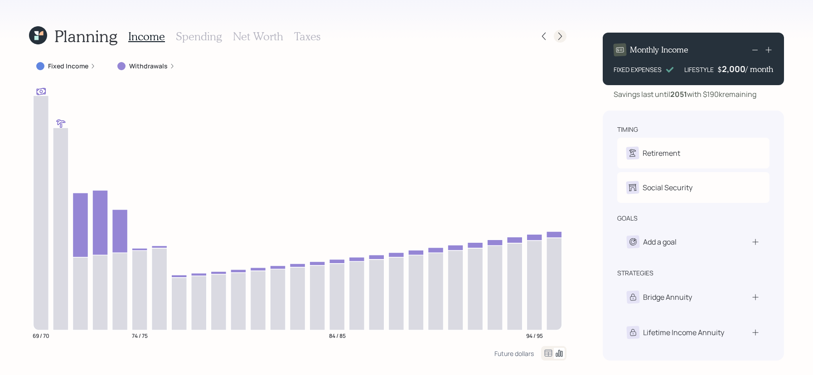
click at [559, 39] on icon at bounding box center [559, 36] width 9 height 9
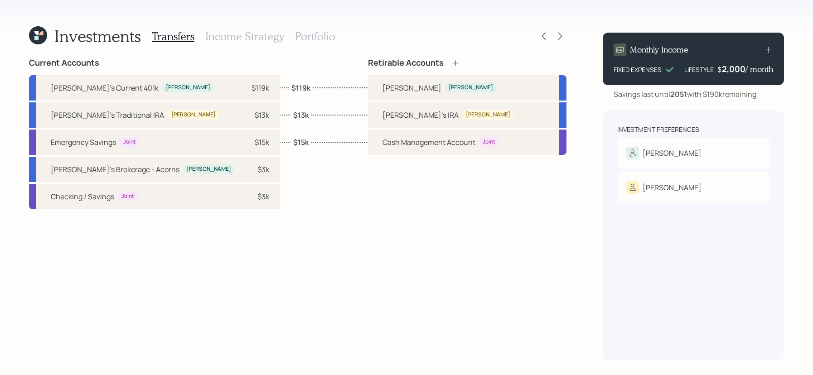
click at [226, 39] on h3 "Income Strategy" at bounding box center [244, 36] width 79 height 13
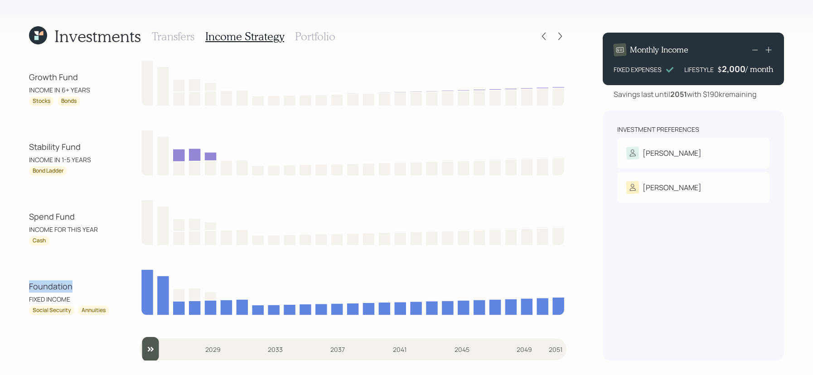
drag, startPoint x: 82, startPoint y: 288, endPoint x: 8, endPoint y: 287, distance: 74.7
click at [8, 287] on div "Investments Transfers Income Strategy Portfolio Growth Fund INCOME IN 6+ YEARS …" at bounding box center [406, 187] width 813 height 375
click at [65, 316] on div "Growth Fund INCOME IN 6+ YEARS Stocks Bonds Stability Fund INCOME IN 1-5 YEARS …" at bounding box center [297, 209] width 537 height 303
drag, startPoint x: 80, startPoint y: 216, endPoint x: -12, endPoint y: 216, distance: 91.9
click at [0, 216] on html "Investments Transfers Income Strategy Portfolio Growth Fund INCOME IN 6+ YEARS …" at bounding box center [406, 187] width 813 height 375
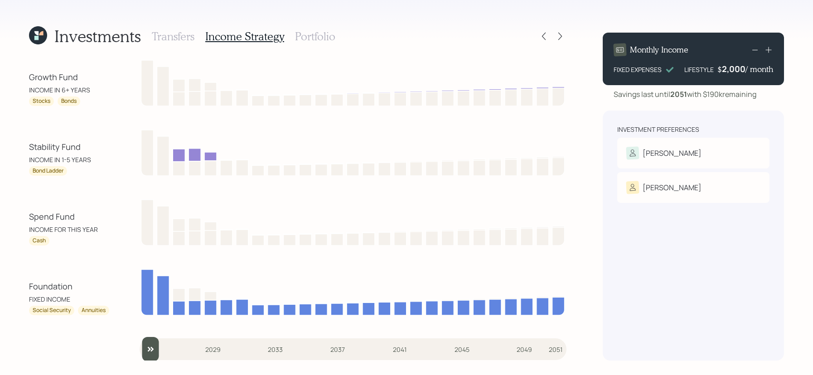
click at [73, 227] on div "INCOME FOR THIS YEAR" at bounding box center [70, 230] width 82 height 10
drag, startPoint x: 93, startPoint y: 144, endPoint x: -4, endPoint y: 154, distance: 97.4
click at [0, 154] on html "Investments Transfers Income Strategy Portfolio Growth Fund INCOME IN 6+ YEARS …" at bounding box center [406, 187] width 813 height 375
drag, startPoint x: 87, startPoint y: 80, endPoint x: 1, endPoint y: 80, distance: 85.2
click at [1, 80] on div "Investments Transfers Income Strategy Portfolio Growth Fund INCOME IN 6+ YEARS …" at bounding box center [406, 187] width 813 height 375
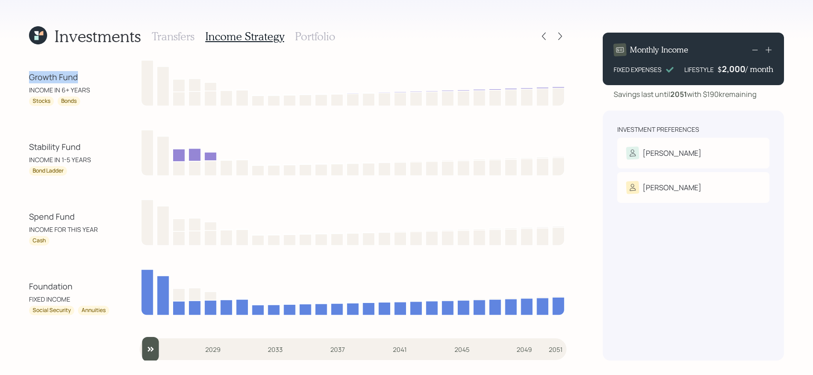
click at [5, 81] on div "Investments Transfers Income Strategy Portfolio Growth Fund INCOME IN 6+ YEARS …" at bounding box center [406, 187] width 813 height 375
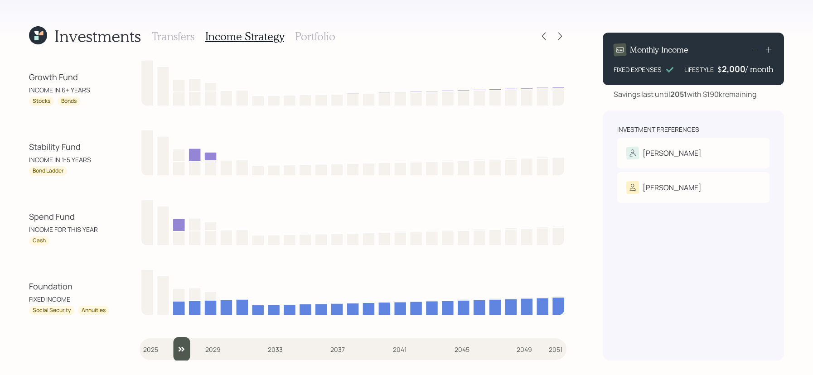
drag, startPoint x: 154, startPoint y: 343, endPoint x: 173, endPoint y: 342, distance: 18.1
type input "2027"
click at [173, 342] on input "slider" at bounding box center [353, 349] width 427 height 24
drag, startPoint x: 74, startPoint y: 215, endPoint x: 17, endPoint y: 219, distance: 57.2
click at [17, 219] on div "Investments Transfers Income Strategy Portfolio Growth Fund INCOME IN 6+ YEARS …" at bounding box center [406, 187] width 813 height 375
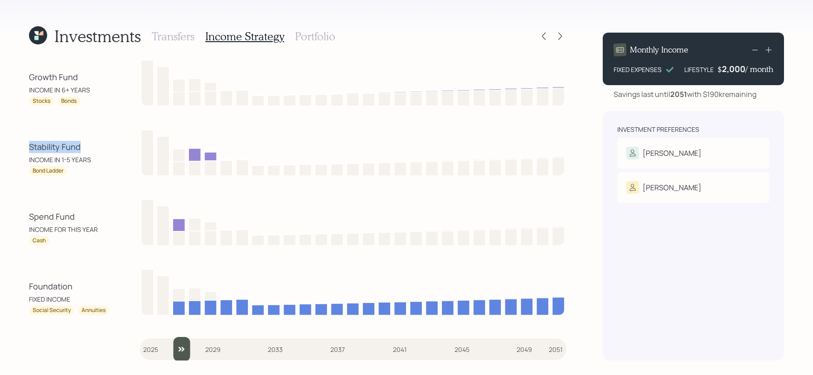
drag, startPoint x: 82, startPoint y: 147, endPoint x: 24, endPoint y: 149, distance: 57.1
click at [24, 149] on div "Investments Transfers Income Strategy Portfolio Growth Fund INCOME IN 6+ YEARS …" at bounding box center [406, 187] width 813 height 375
drag, startPoint x: 74, startPoint y: 174, endPoint x: 10, endPoint y: 174, distance: 64.8
click at [10, 174] on div "Investments Transfers Income Strategy Portfolio Growth Fund INCOME IN 6+ YEARS …" at bounding box center [406, 187] width 813 height 375
click at [72, 172] on div "Bond Ladder" at bounding box center [70, 171] width 82 height 10
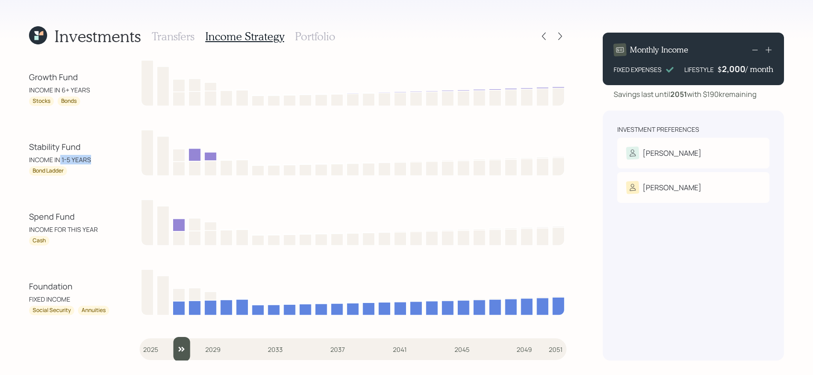
drag, startPoint x: 96, startPoint y: 157, endPoint x: 61, endPoint y: 162, distance: 35.2
click at [61, 162] on div "INCOME IN 1-5 YEARS" at bounding box center [70, 160] width 82 height 10
click at [88, 91] on div "INCOME IN 6+ YEARS" at bounding box center [70, 90] width 82 height 10
drag, startPoint x: 72, startPoint y: 175, endPoint x: 29, endPoint y: 169, distance: 43.4
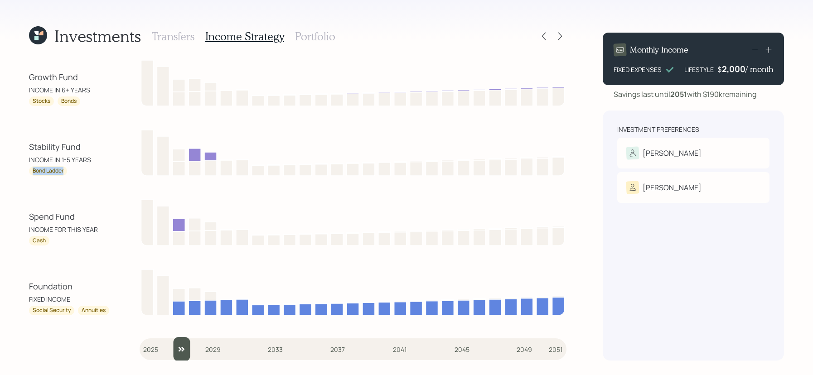
click at [29, 169] on div "Bond Ladder" at bounding box center [70, 171] width 82 height 10
click at [311, 40] on h3 "Portfolio" at bounding box center [315, 36] width 40 height 13
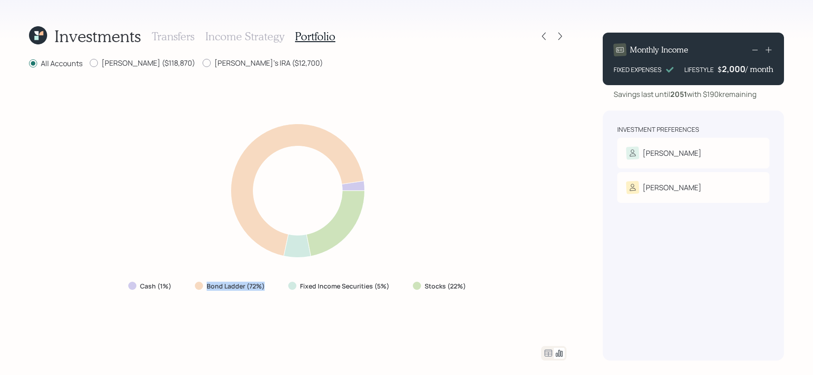
drag, startPoint x: 277, startPoint y: 287, endPoint x: 183, endPoint y: 287, distance: 94.2
click at [183, 287] on div "Cash (1%) Bond Ladder (72%) Fixed Income Securities (5%) Stocks (22%)" at bounding box center [298, 286] width 354 height 16
click at [255, 283] on label "Bond Ladder (72%)" at bounding box center [236, 286] width 58 height 9
drag, startPoint x: 267, startPoint y: 286, endPoint x: 207, endPoint y: 285, distance: 59.3
click at [207, 285] on div "Bond Ladder (72%)" at bounding box center [231, 286] width 86 height 16
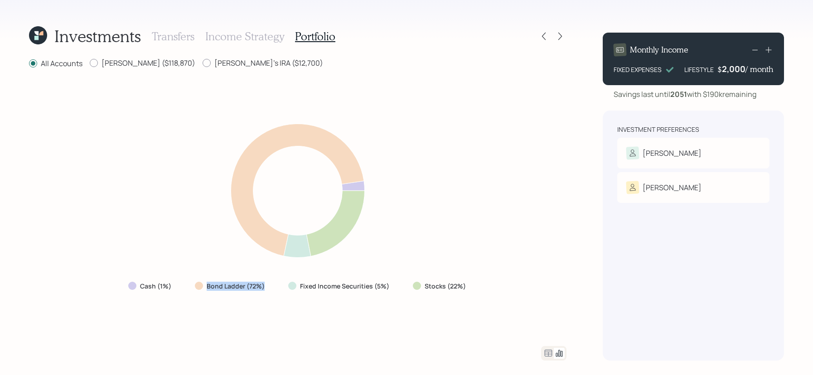
click at [207, 285] on label "Bond Ladder (72%)" at bounding box center [236, 286] width 58 height 9
drag, startPoint x: 468, startPoint y: 288, endPoint x: 416, endPoint y: 288, distance: 52.5
click at [416, 288] on div "Stocks (22%)" at bounding box center [439, 286] width 69 height 16
click at [419, 309] on div "Cash (1%) Bond Ladder (72%) Fixed Income Securities (5%) Stocks (22%)" at bounding box center [297, 207] width 537 height 255
click at [549, 39] on div at bounding box center [543, 36] width 13 height 13
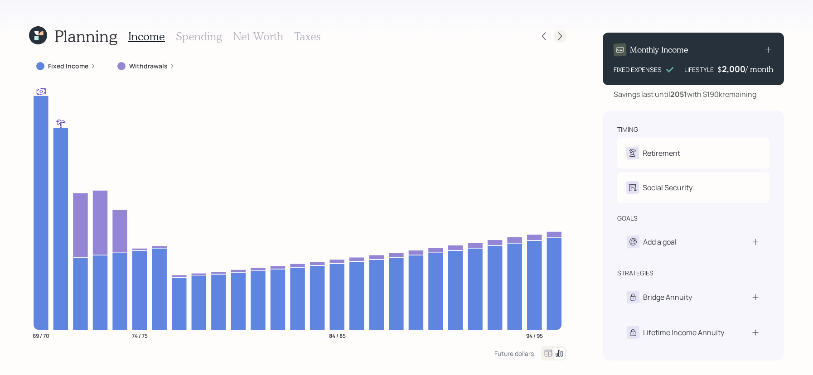
click at [561, 38] on icon at bounding box center [559, 36] width 9 height 9
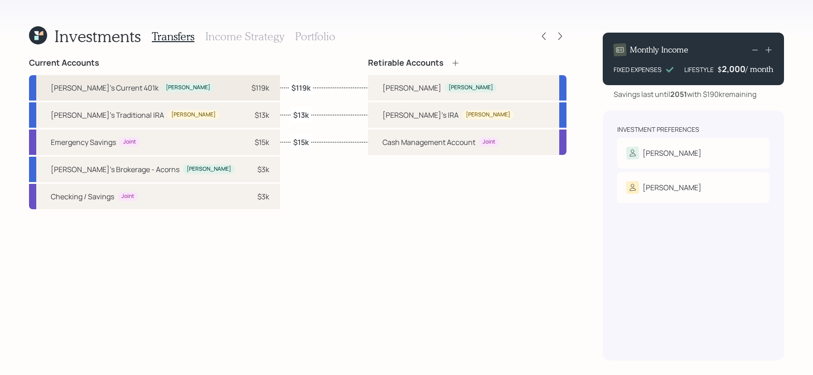
click at [251, 84] on div "$119k" at bounding box center [260, 87] width 18 height 11
click at [310, 103] on div "Current Accounts [PERSON_NAME]'s Current 401k [PERSON_NAME] $119k [PERSON_NAME]…" at bounding box center [297, 209] width 537 height 303
click at [299, 87] on label "$119k" at bounding box center [300, 87] width 19 height 10
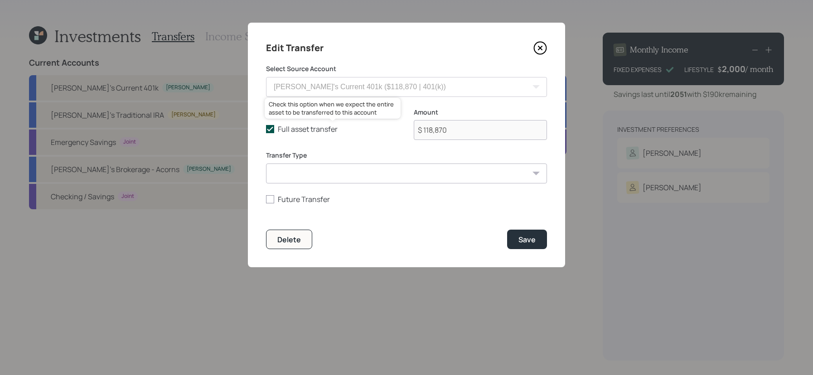
click at [270, 125] on label "Full asset transfer" at bounding box center [332, 129] width 133 height 10
click at [266, 129] on input "Full asset transfer" at bounding box center [265, 129] width 0 height 0
checkbox input "false"
drag, startPoint x: 458, startPoint y: 130, endPoint x: 391, endPoint y: 130, distance: 67.5
click at [391, 130] on div "Full asset transfer Check this option when we expect the entire asset to be tra…" at bounding box center [406, 129] width 281 height 43
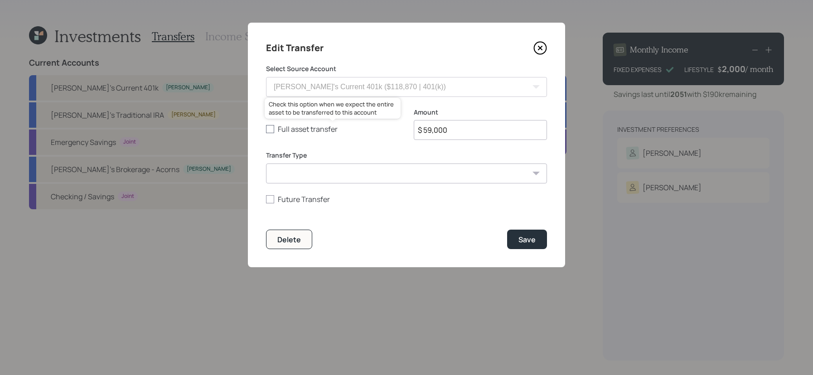
type input "$ 59,000"
click at [507, 230] on button "Save" at bounding box center [527, 239] width 40 height 19
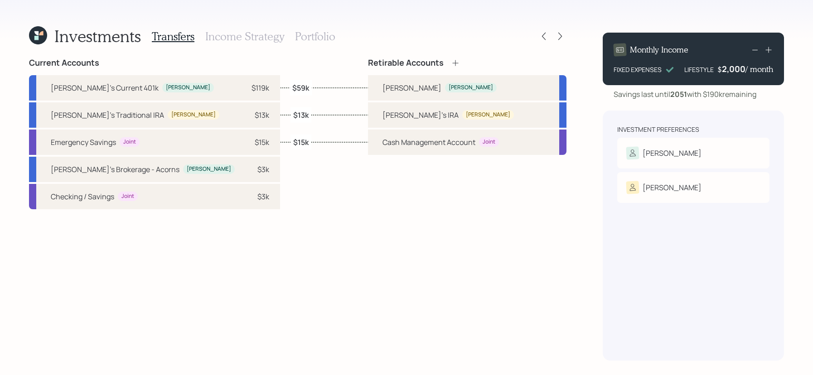
click at [313, 40] on h3 "Portfolio" at bounding box center [315, 36] width 40 height 13
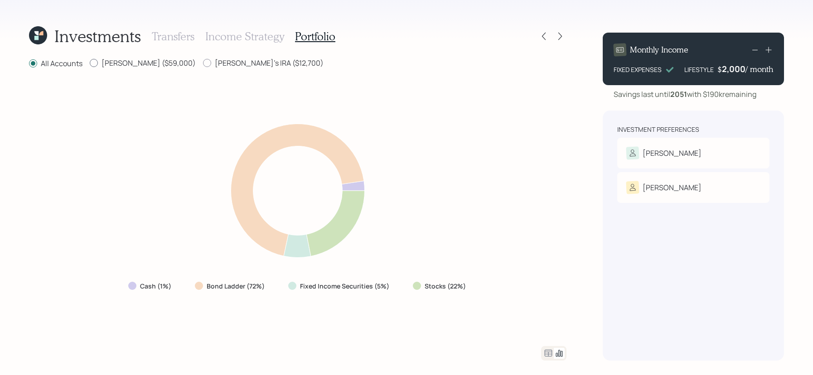
click at [143, 67] on label "[PERSON_NAME] ($59,000)" at bounding box center [143, 63] width 106 height 10
click at [90, 63] on input "[PERSON_NAME] ($59,000)" at bounding box center [89, 63] width 0 height 0
radio input "true"
radio input "false"
click at [548, 354] on icon at bounding box center [548, 353] width 8 height 7
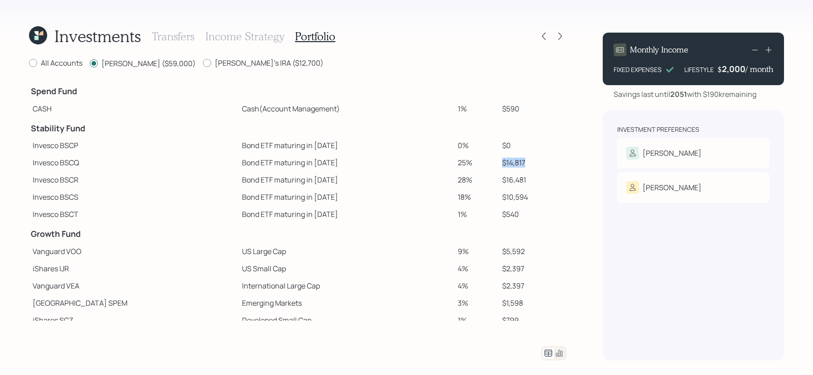
drag, startPoint x: 521, startPoint y: 160, endPoint x: 468, endPoint y: 160, distance: 52.5
click at [468, 160] on tr "Invesco BSCQ Bond ETF maturing in [DATE] 25% $14,817" at bounding box center [297, 162] width 537 height 17
drag, startPoint x: 521, startPoint y: 184, endPoint x: 487, endPoint y: 183, distance: 34.5
click at [487, 183] on tr "Invesco BSCR Bond ETF maturing in [DATE] 28% $16,481" at bounding box center [297, 179] width 537 height 17
drag, startPoint x: 529, startPoint y: 202, endPoint x: 477, endPoint y: 202, distance: 52.5
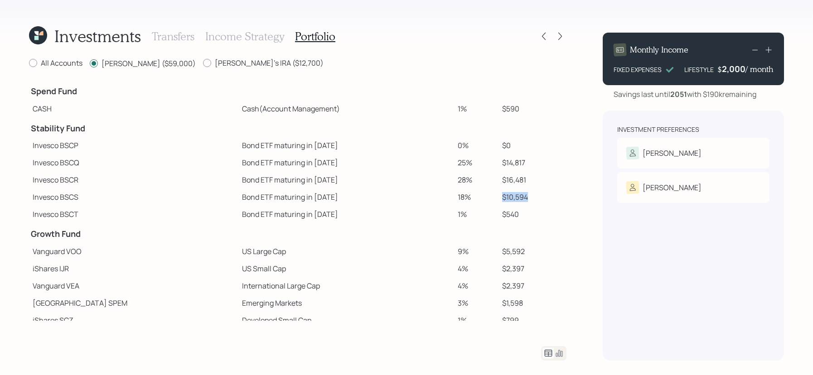
click at [477, 202] on tr "Invesco BSCS Bond ETF maturing in [DATE] 18% $10,594" at bounding box center [297, 196] width 537 height 17
click at [513, 192] on td "$10,594" at bounding box center [532, 196] width 68 height 17
click at [250, 63] on label "[PERSON_NAME]'s IRA ($12,700)" at bounding box center [263, 63] width 120 height 10
click at [203, 63] on input "[PERSON_NAME]'s IRA ($12,700)" at bounding box center [202, 63] width 0 height 0
radio input "true"
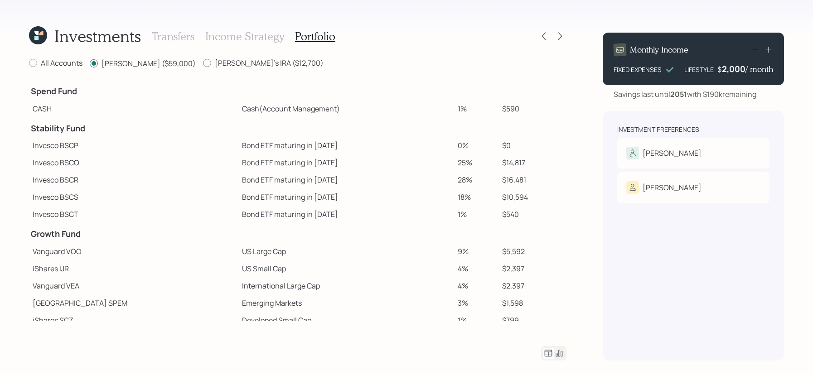
radio input "false"
drag, startPoint x: 534, startPoint y: 165, endPoint x: 487, endPoint y: 165, distance: 46.7
click at [484, 165] on tr "Invesco BSCQ Bond ETF maturing in [DATE] 25% $3,189" at bounding box center [297, 162] width 537 height 17
drag, startPoint x: 523, startPoint y: 178, endPoint x: 495, endPoint y: 181, distance: 27.7
click at [504, 181] on td "$3,548" at bounding box center [535, 179] width 62 height 17
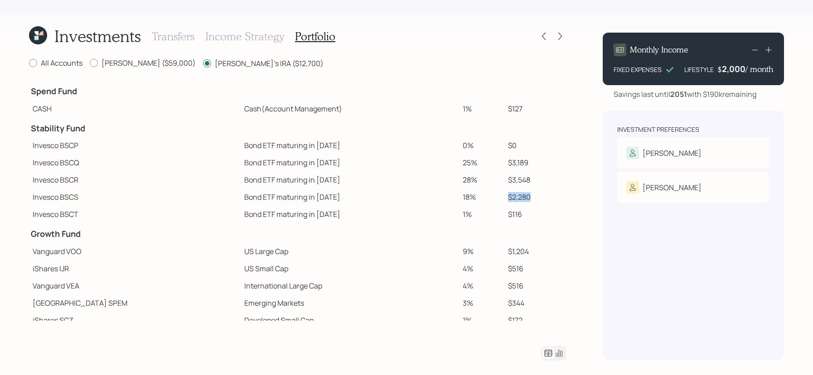
drag, startPoint x: 524, startPoint y: 196, endPoint x: 493, endPoint y: 196, distance: 31.3
click at [493, 196] on tr "Invesco BSCS Bond ETF maturing in [DATE] 18% $2,280" at bounding box center [297, 196] width 537 height 17
click at [493, 196] on td "18%" at bounding box center [481, 196] width 45 height 17
click at [40, 60] on label "All Accounts" at bounding box center [55, 63] width 53 height 10
click at [29, 63] on input "All Accounts" at bounding box center [29, 63] width 0 height 0
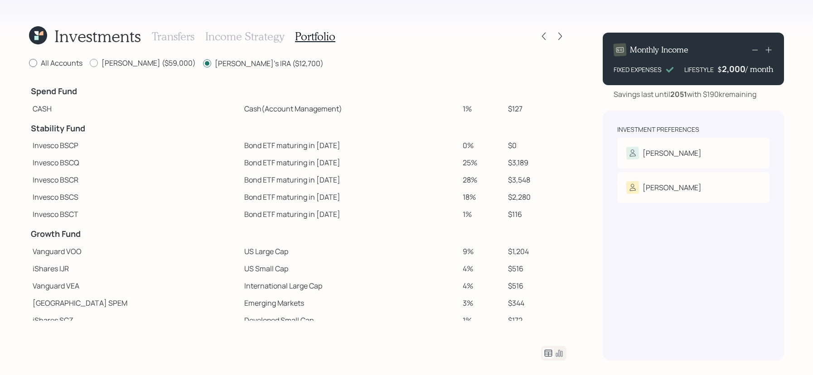
radio input "true"
radio input "false"
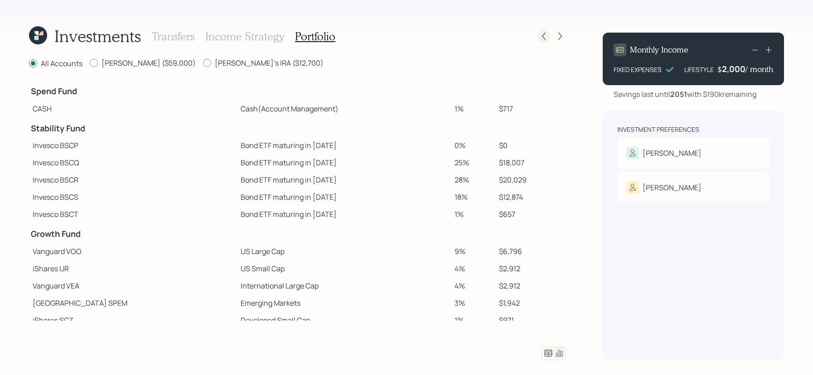
click at [541, 34] on icon at bounding box center [543, 36] width 9 height 9
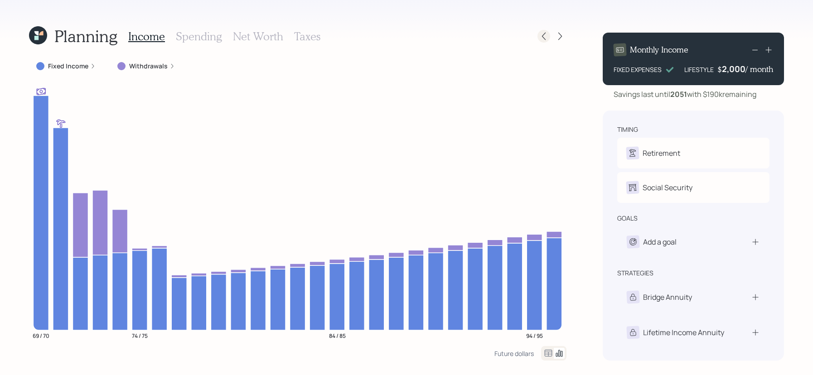
click at [546, 38] on icon at bounding box center [543, 36] width 9 height 9
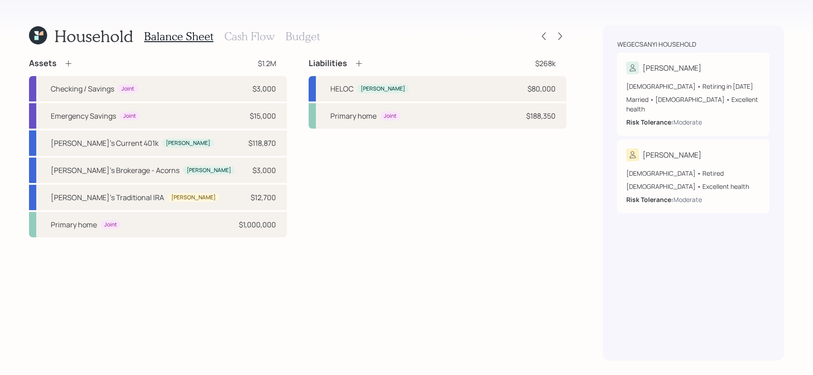
click at [260, 33] on h3 "Cash Flow" at bounding box center [249, 36] width 50 height 13
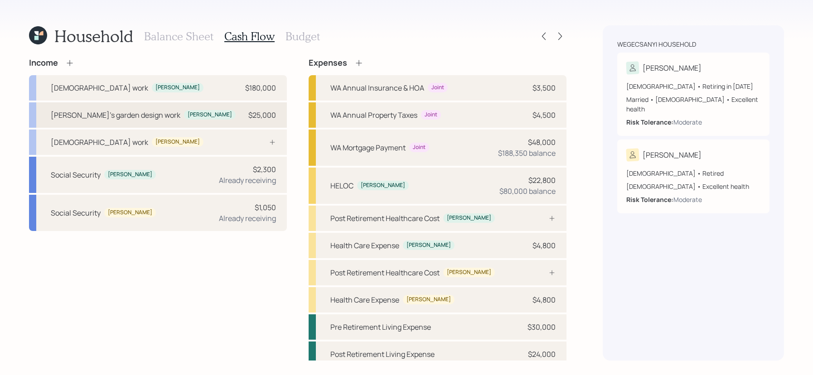
click at [184, 110] on div "[PERSON_NAME]" at bounding box center [210, 115] width 52 height 10
select select "other"
select select "earned"
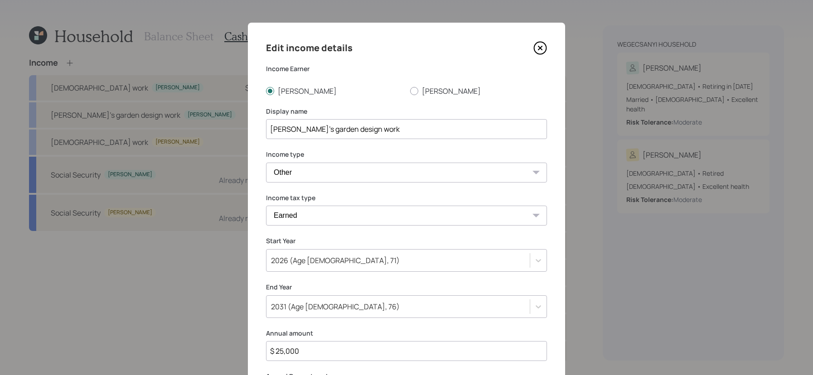
scroll to position [98, 0]
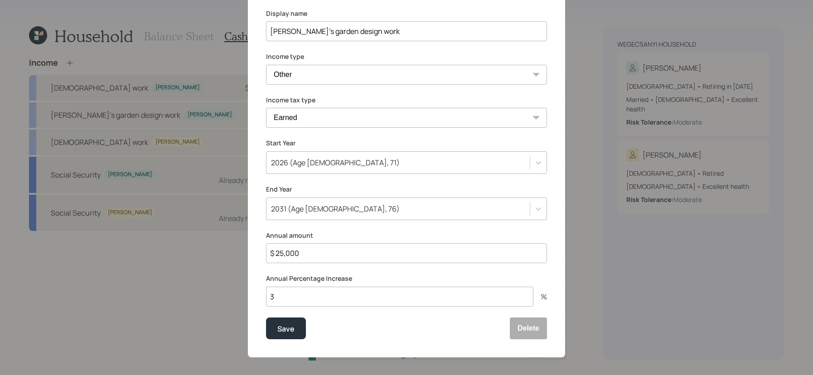
drag, startPoint x: 338, startPoint y: 256, endPoint x: 172, endPoint y: 251, distance: 166.8
click at [172, 251] on div "Edit income details Income Earner [PERSON_NAME] Display name [PERSON_NAME]'s ga…" at bounding box center [406, 187] width 813 height 375
type input "$ 50,000"
click at [266, 318] on button "Save" at bounding box center [286, 329] width 40 height 22
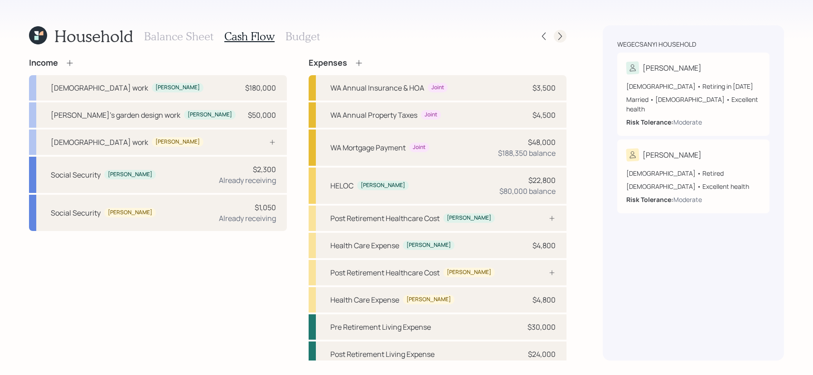
click at [559, 34] on icon at bounding box center [560, 37] width 4 height 8
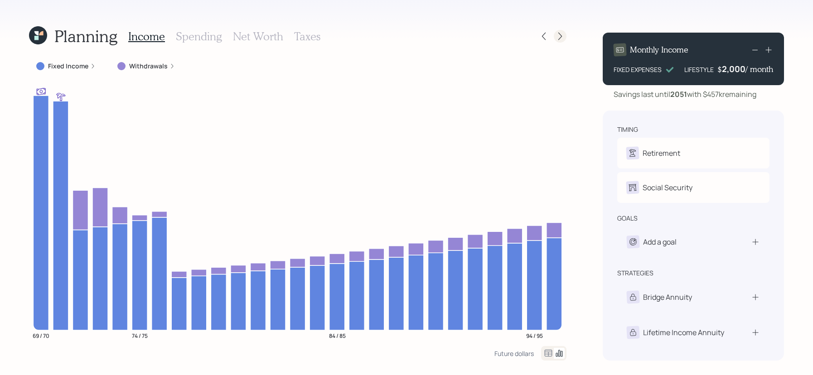
click at [563, 35] on icon at bounding box center [559, 36] width 9 height 9
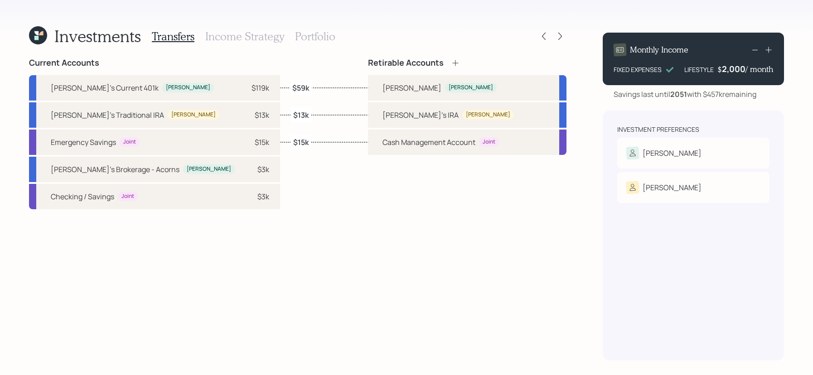
click at [319, 39] on h3 "Portfolio" at bounding box center [315, 36] width 40 height 13
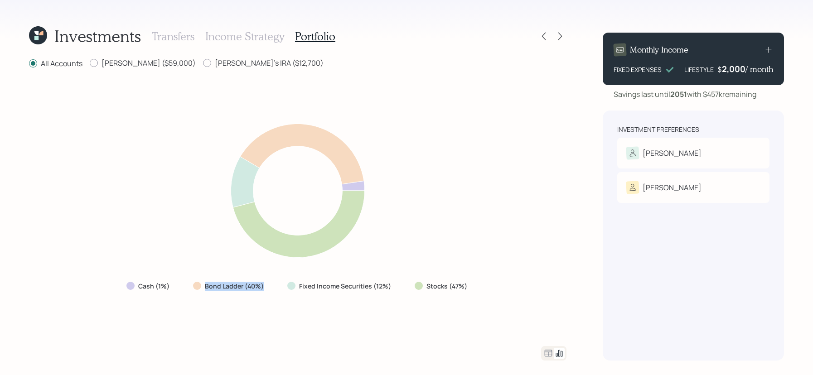
drag, startPoint x: 266, startPoint y: 286, endPoint x: 176, endPoint y: 286, distance: 90.6
click at [176, 286] on div "Cash (1%) Bond Ladder (40%) Fixed Income Securities (12%) Stocks (47%)" at bounding box center [297, 286] width 357 height 16
drag, startPoint x: 478, startPoint y: 294, endPoint x: 410, endPoint y: 285, distance: 68.9
click at [410, 285] on div "Cash (1%) Bond Ladder (40%) Fixed Income Securities (12%) Stocks (47%)" at bounding box center [297, 207] width 537 height 255
click at [563, 32] on icon at bounding box center [559, 36] width 9 height 9
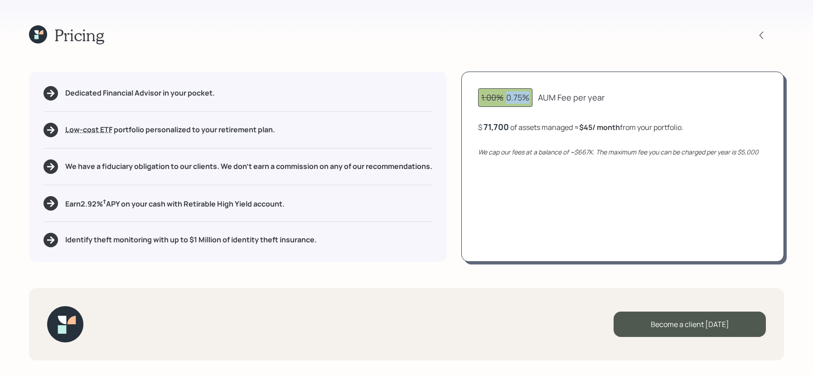
drag, startPoint x: 529, startPoint y: 95, endPoint x: 506, endPoint y: 95, distance: 23.1
click at [506, 95] on div "1.00% 0.75%" at bounding box center [505, 97] width 48 height 12
drag, startPoint x: 514, startPoint y: 124, endPoint x: 457, endPoint y: 123, distance: 56.2
click at [457, 123] on div "Dedicated Financial Advisor in your pocket. Low-cost ETF Retirable uses diversi…" at bounding box center [406, 167] width 755 height 190
click at [510, 130] on div "$ 71,700 of assets managed ≈ $45 / month from your portfolio ." at bounding box center [580, 126] width 205 height 11
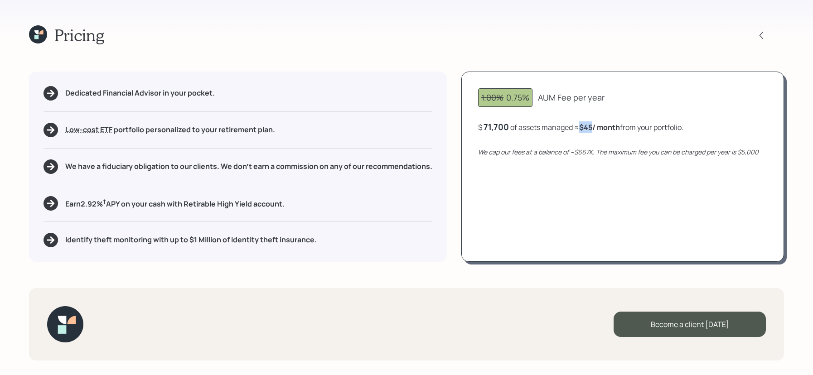
drag, startPoint x: 595, startPoint y: 125, endPoint x: 580, endPoint y: 127, distance: 15.1
click at [580, 127] on div "$ 71,700 of assets managed ≈ $45 / month from your portfolio ." at bounding box center [580, 126] width 205 height 11
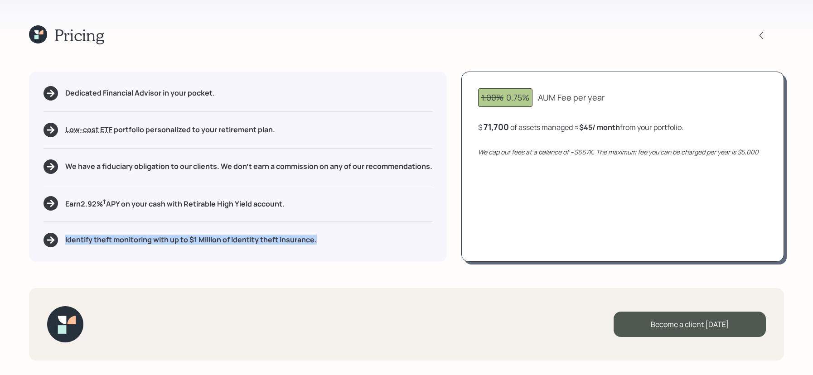
drag, startPoint x: 326, startPoint y: 241, endPoint x: 42, endPoint y: 241, distance: 284.0
click at [42, 241] on div "Dedicated Financial Advisor in your pocket. Low-cost ETF Retirable uses diversi…" at bounding box center [238, 167] width 418 height 190
click at [139, 257] on div "Dedicated Financial Advisor in your pocket. Low-cost ETF Retirable uses diversi…" at bounding box center [238, 167] width 418 height 190
click at [45, 39] on icon at bounding box center [38, 34] width 18 height 18
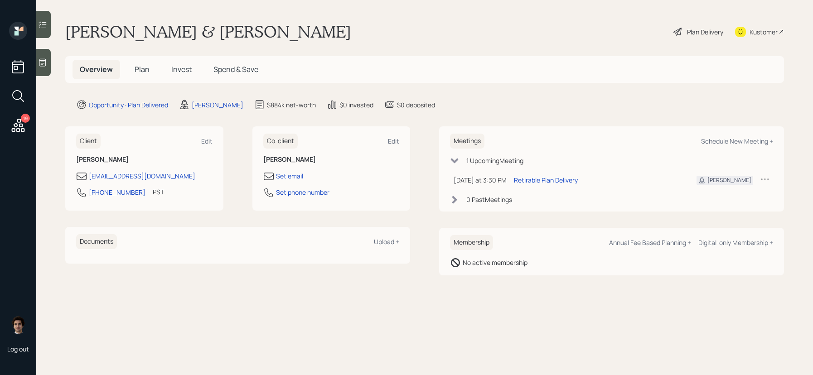
click at [45, 39] on main "[PERSON_NAME] & [PERSON_NAME] Plan Delivery Kustomer Overview Plan Invest Spend…" at bounding box center [424, 187] width 776 height 375
click at [200, 68] on div "Overview Plan Invest Spend & Save" at bounding box center [168, 69] width 193 height 19
click at [188, 69] on span "Invest" at bounding box center [181, 69] width 20 height 10
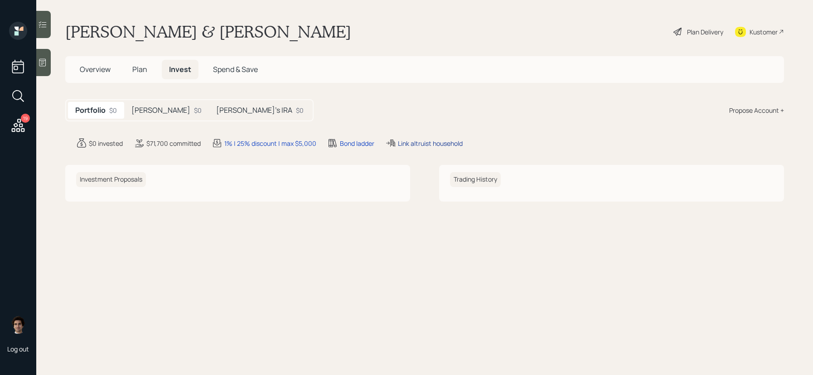
click at [450, 141] on div "Link altruist household" at bounding box center [430, 144] width 65 height 10
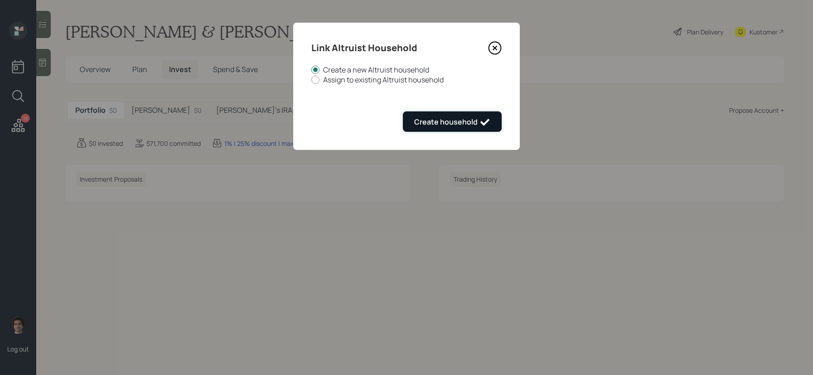
click at [466, 122] on div "Create household" at bounding box center [452, 122] width 76 height 11
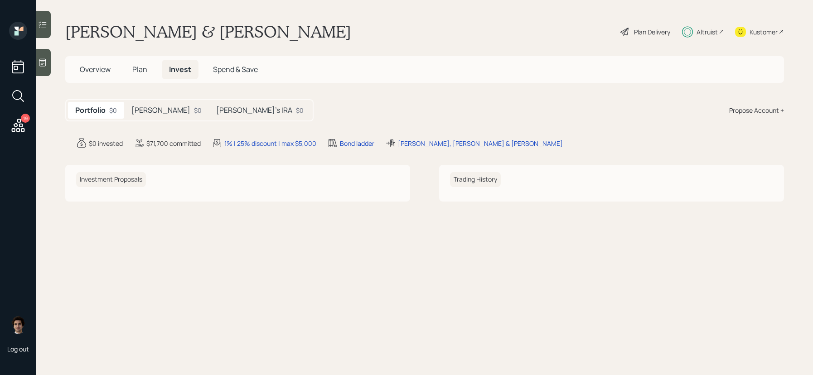
click at [714, 34] on div "Altruist" at bounding box center [706, 32] width 21 height 10
click at [81, 67] on span "Overview" at bounding box center [95, 69] width 31 height 10
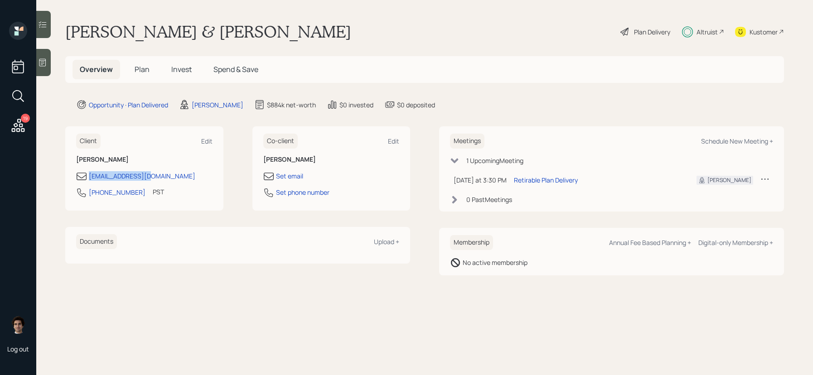
drag, startPoint x: 168, startPoint y: 178, endPoint x: 85, endPoint y: 176, distance: 83.8
click at [85, 176] on div "[EMAIL_ADDRESS][DOMAIN_NAME]" at bounding box center [144, 176] width 136 height 11
copy div "[EMAIL_ADDRESS][DOMAIN_NAME]"
click at [153, 202] on link "PST" at bounding box center [158, 195] width 11 height 16
drag, startPoint x: 136, startPoint y: 193, endPoint x: 87, endPoint y: 197, distance: 48.6
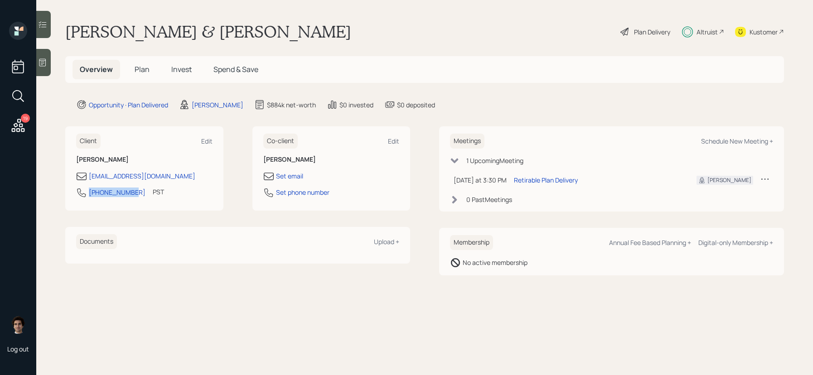
click at [87, 197] on div "[PHONE_NUMBER] PST Currently 1:02 PM" at bounding box center [144, 195] width 136 height 16
copy div "[PHONE_NUMBER]"
click at [245, 35] on h1 "[PERSON_NAME] & [PERSON_NAME]" at bounding box center [208, 32] width 286 height 20
copy h1 "Wegecsanyi"
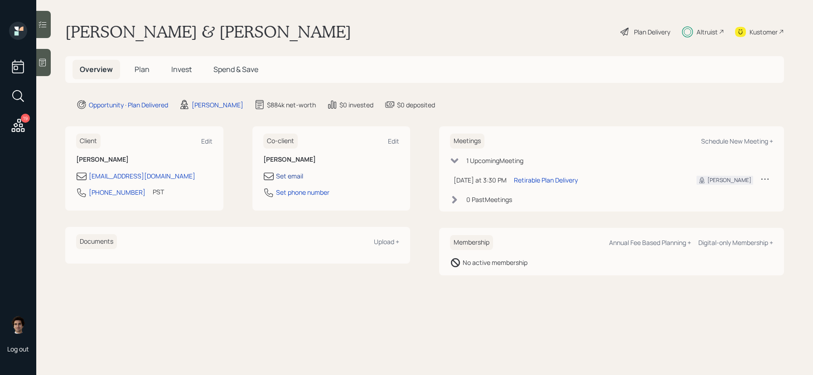
click at [297, 176] on div "Set email" at bounding box center [289, 176] width 27 height 10
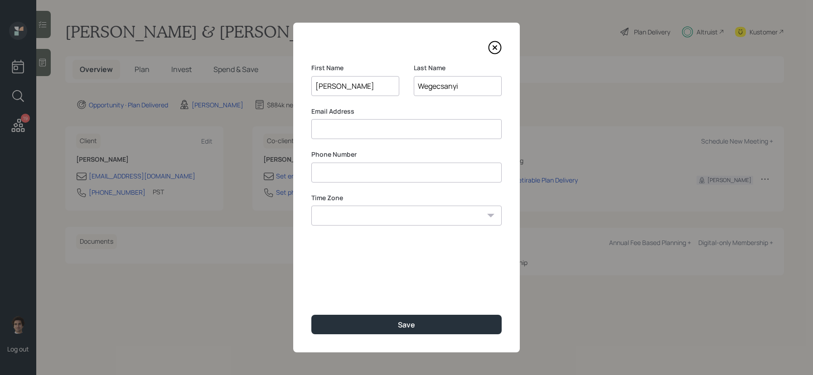
click at [380, 128] on input at bounding box center [406, 129] width 190 height 20
paste input "[PERSON_NAME][EMAIL_ADDRESS][DOMAIN_NAME]"
type input "[PERSON_NAME][EMAIL_ADDRESS][DOMAIN_NAME]"
click at [362, 168] on input at bounding box center [406, 173] width 190 height 20
paste input "******"
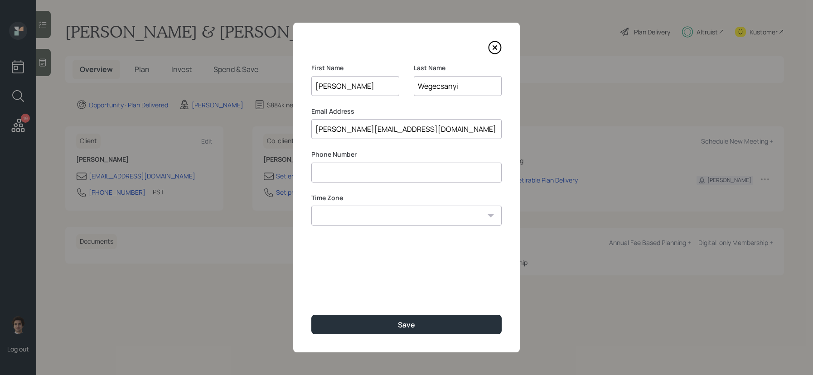
type input "******"
drag, startPoint x: 363, startPoint y: 167, endPoint x: 264, endPoint y: 173, distance: 99.4
click at [264, 173] on div "First Name [PERSON_NAME] Last Name [PERSON_NAME] Email Address [PERSON_NAME][EM…" at bounding box center [406, 187] width 813 height 375
click at [337, 177] on input "******" at bounding box center [406, 173] width 190 height 20
drag, startPoint x: 343, startPoint y: 177, endPoint x: 316, endPoint y: 177, distance: 26.7
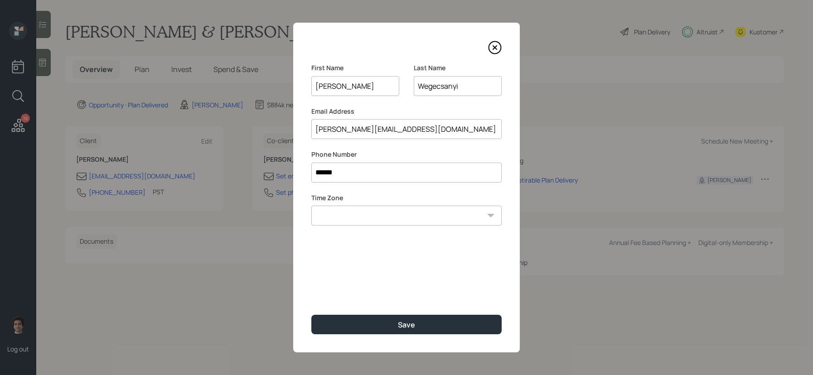
click at [316, 177] on input "******" at bounding box center [406, 173] width 190 height 20
type input "**********"
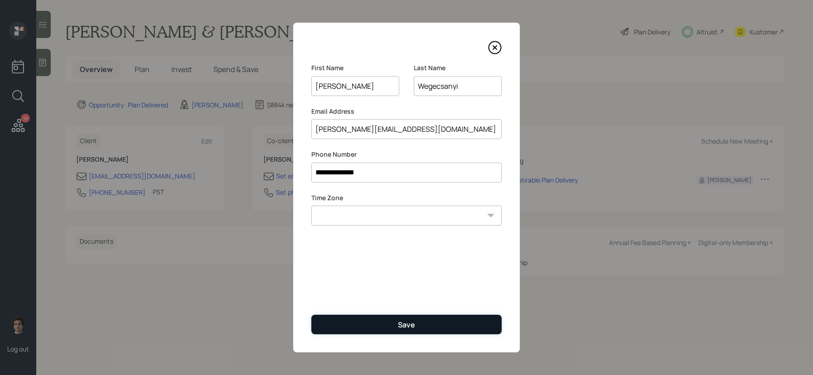
click at [381, 315] on button "Save" at bounding box center [406, 324] width 190 height 19
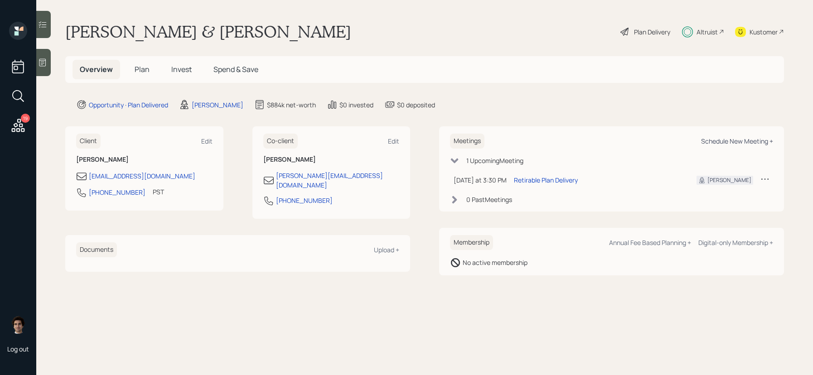
click at [749, 141] on div "Schedule New Meeting +" at bounding box center [737, 141] width 72 height 9
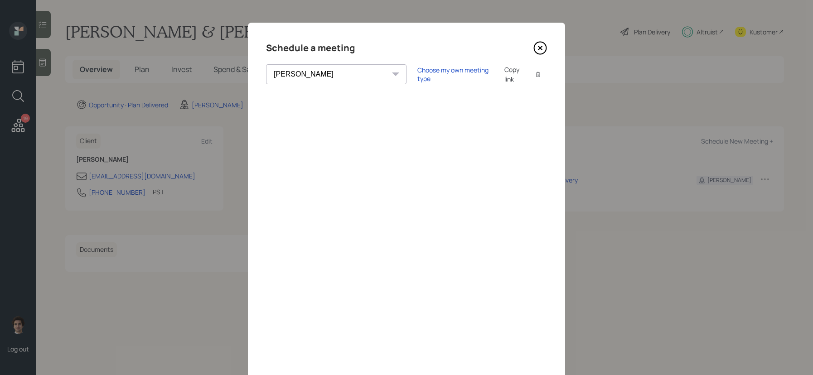
click at [332, 74] on div "[PERSON_NAME] [PERSON_NAME] [PERSON_NAME] [PERSON_NAME] [PERSON_NAME] [PERSON_N…" at bounding box center [336, 74] width 140 height 20
click at [307, 72] on select "[PERSON_NAME] [PERSON_NAME] [PERSON_NAME] [PERSON_NAME] [PERSON_NAME] [PERSON_N…" at bounding box center [336, 74] width 140 height 20
select select "ade3b313-576a-42c5-b346-1eb294908ae6"
click at [266, 64] on select "[PERSON_NAME] [PERSON_NAME] [PERSON_NAME] [PERSON_NAME] [PERSON_NAME] [PERSON_N…" at bounding box center [336, 74] width 140 height 20
click at [417, 77] on div "Choose my own meeting type" at bounding box center [455, 74] width 76 height 17
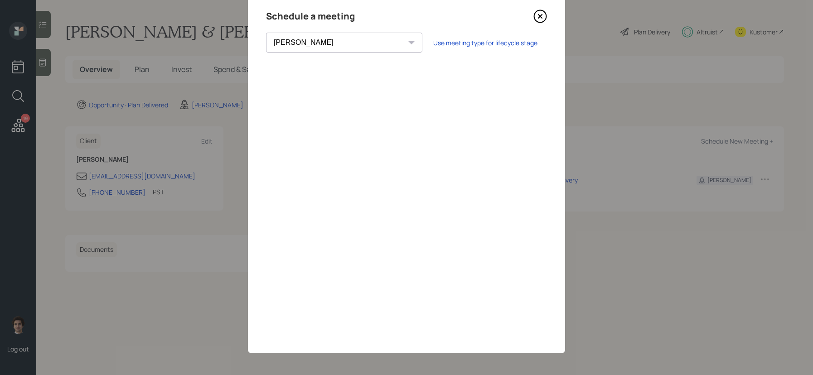
scroll to position [33, 0]
click at [536, 17] on icon at bounding box center [540, 16] width 14 height 14
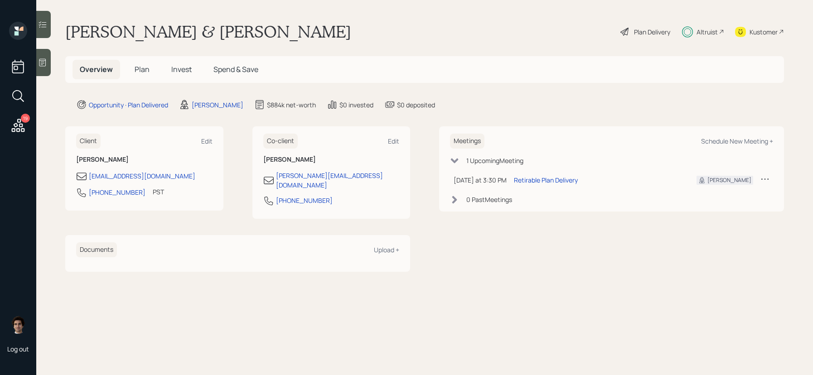
click at [779, 31] on icon at bounding box center [780, 31] width 5 height 5
click at [188, 70] on span "Invest" at bounding box center [181, 69] width 20 height 10
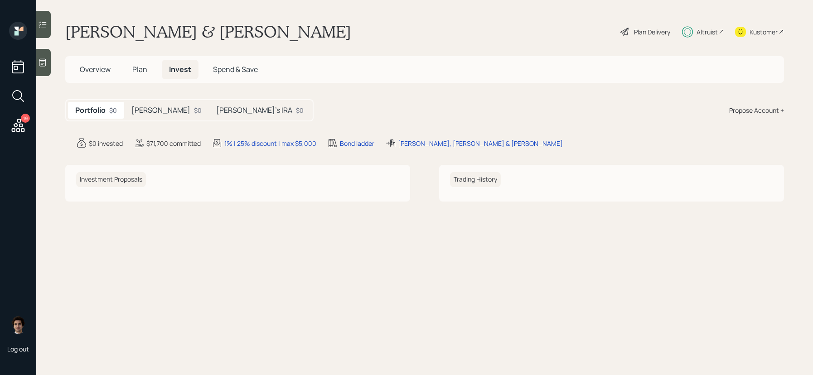
click at [194, 109] on div "$0" at bounding box center [198, 111] width 8 height 10
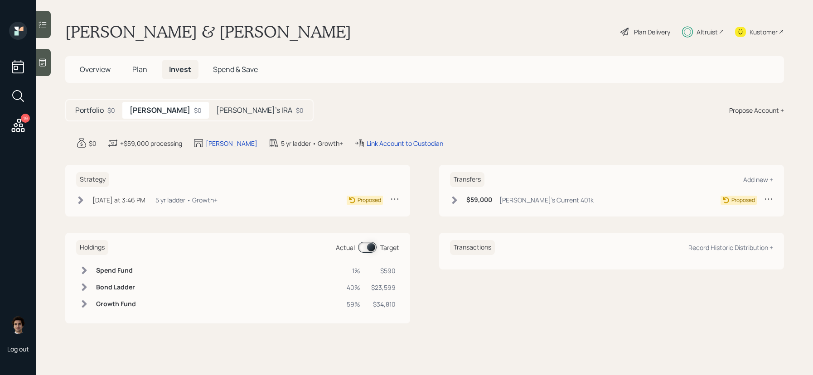
click at [106, 195] on div "[DATE] at 3:46 PM" at bounding box center [118, 200] width 53 height 10
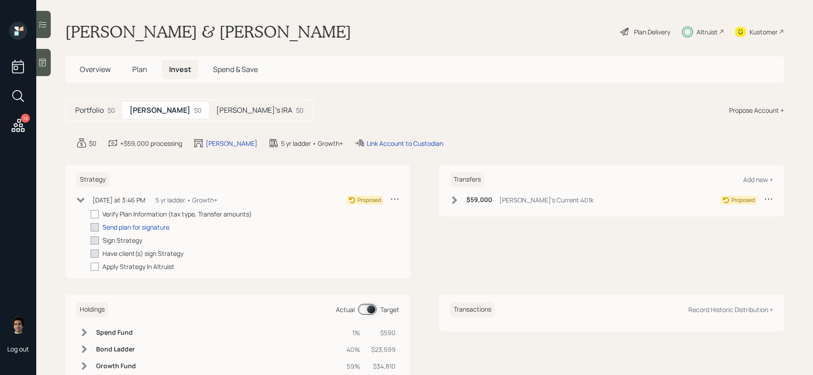
click at [461, 199] on div "$59,000 [PERSON_NAME]'s Current 401k" at bounding box center [522, 199] width 144 height 11
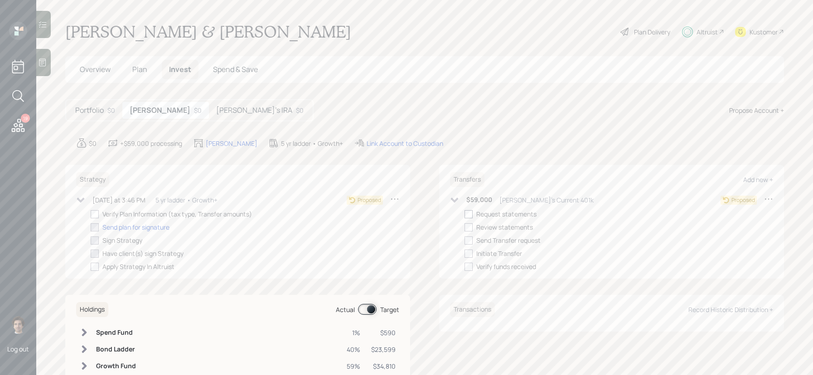
click at [470, 217] on div at bounding box center [468, 214] width 8 height 8
click at [464, 214] on input "checkbox" at bounding box center [464, 214] width 0 height 0
checkbox input "false"
checkbox input "true"
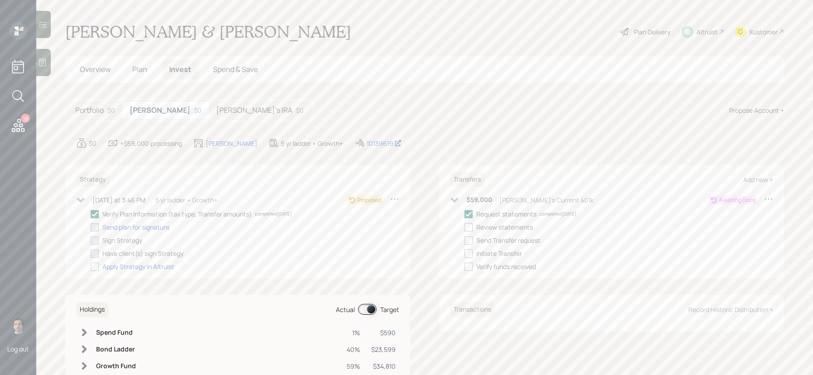
click at [232, 110] on h5 "[PERSON_NAME]'s IRA" at bounding box center [254, 110] width 76 height 9
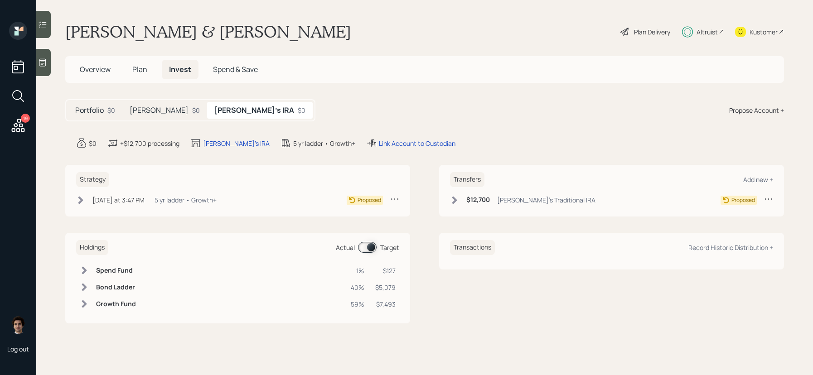
click at [466, 200] on h6 "$12,700" at bounding box center [478, 200] width 24 height 8
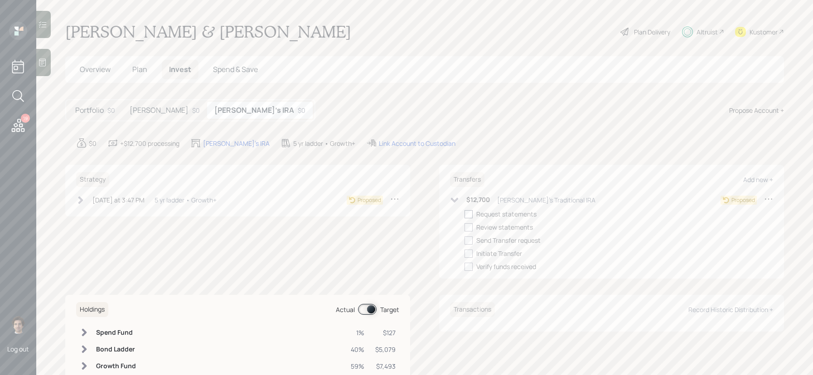
click at [467, 213] on div at bounding box center [468, 214] width 8 height 8
click at [464, 214] on input "checkbox" at bounding box center [464, 214] width 0 height 0
checkbox input "true"
click at [132, 203] on div "[DATE] at 3:47 PM" at bounding box center [118, 200] width 52 height 10
click at [112, 217] on div "Verify Plan Information (tax type, Transfer amounts)" at bounding box center [176, 214] width 149 height 10
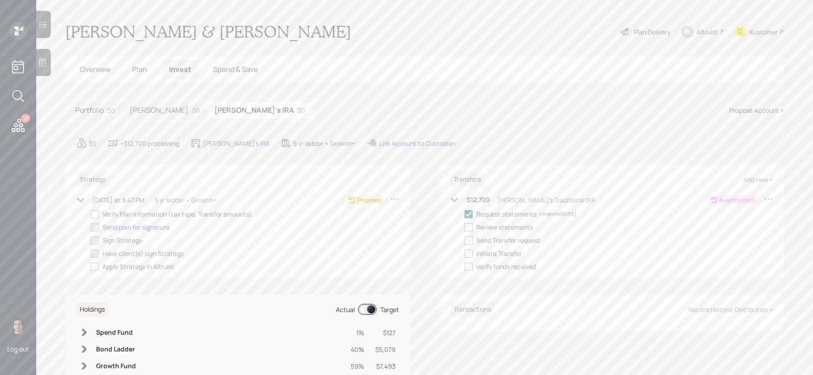
click at [88, 212] on div "[DATE] at 3:47 PM [DATE] 3:47 PM EDT 5 yr ladder • Growth+ Proposed Verify Plan…" at bounding box center [237, 232] width 323 height 77
click at [95, 212] on div at bounding box center [95, 214] width 8 height 8
click at [91, 214] on input "checkbox" at bounding box center [90, 214] width 0 height 0
checkbox input "true"
click at [166, 110] on h5 "[PERSON_NAME]" at bounding box center [159, 110] width 59 height 9
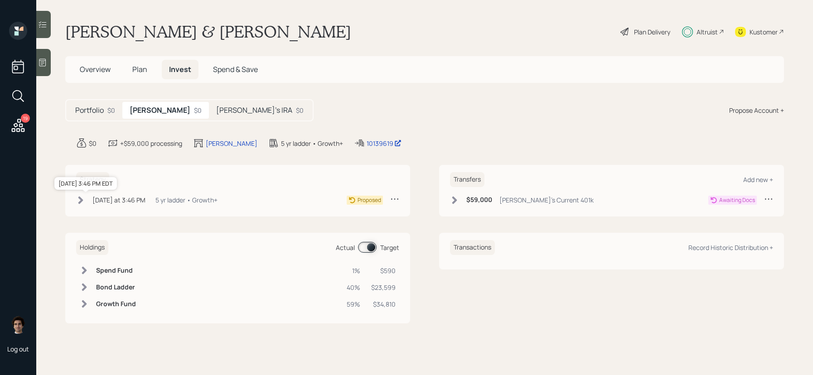
click at [114, 199] on div "[DATE] at 3:46 PM" at bounding box center [118, 200] width 53 height 10
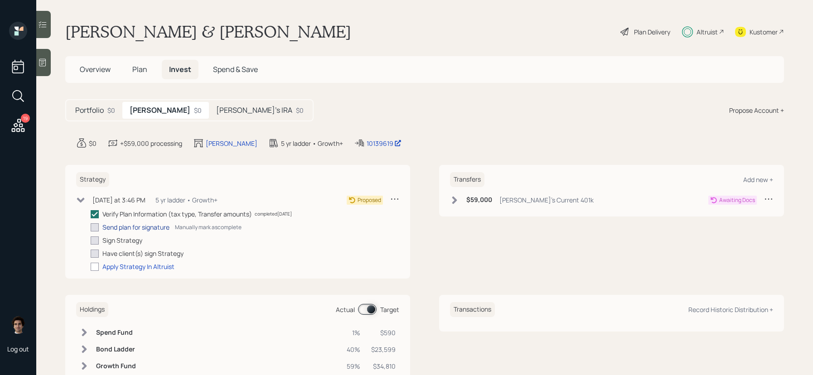
click at [116, 230] on div "Send plan for signature" at bounding box center [135, 227] width 67 height 10
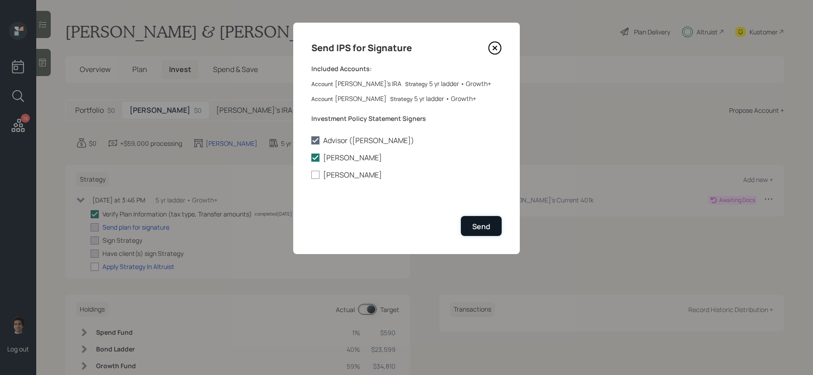
click at [499, 225] on button "Send" at bounding box center [481, 225] width 41 height 19
checkbox input "true"
